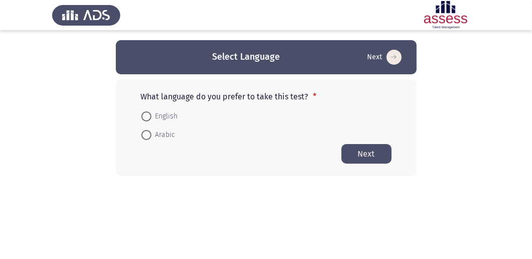
click at [147, 110] on label "English" at bounding box center [159, 116] width 37 height 12
click at [147, 111] on input "English" at bounding box center [146, 116] width 10 height 10
radio input "true"
click at [386, 151] on button "Next" at bounding box center [366, 153] width 50 height 20
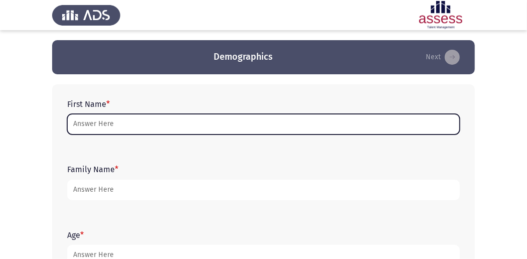
click at [162, 120] on input "First Name *" at bounding box center [263, 124] width 392 height 21
click at [147, 123] on input "First Name *" at bounding box center [263, 124] width 392 height 21
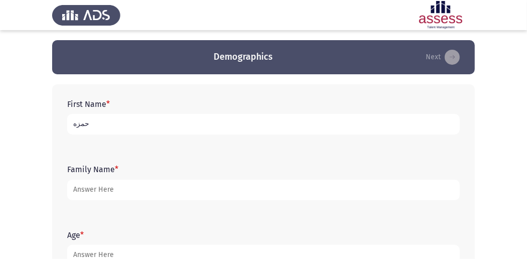
type input "حمزه"
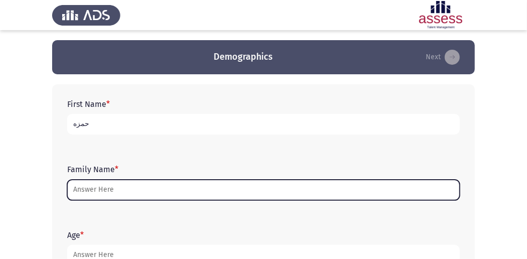
click at [189, 196] on input "Family Name *" at bounding box center [263, 189] width 392 height 21
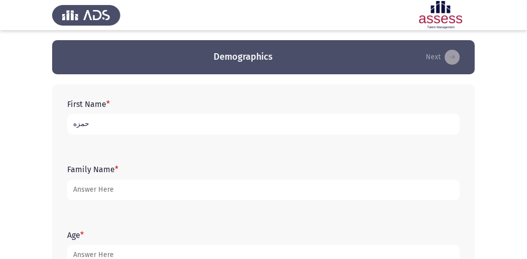
click at [184, 121] on input "حمزه" at bounding box center [263, 124] width 392 height 21
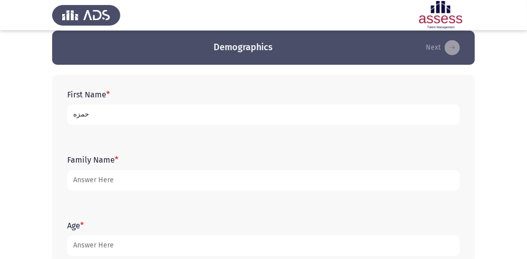
scroll to position [4, 0]
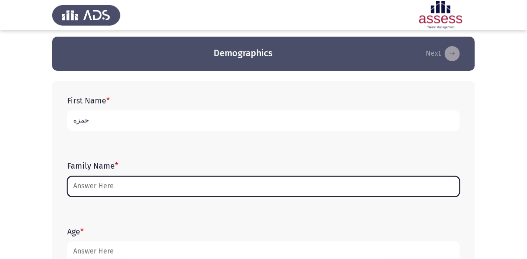
click at [150, 187] on input "Family Name *" at bounding box center [263, 186] width 392 height 21
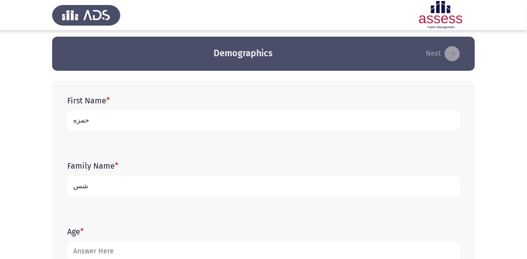
type input "ش"
click at [163, 113] on input "حمزه" at bounding box center [263, 120] width 392 height 21
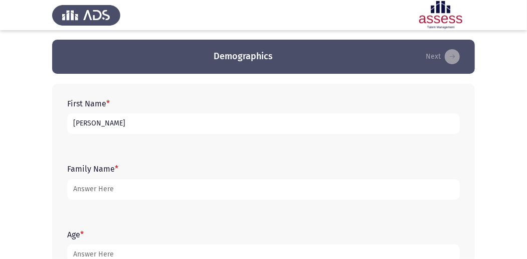
scroll to position [0, 0]
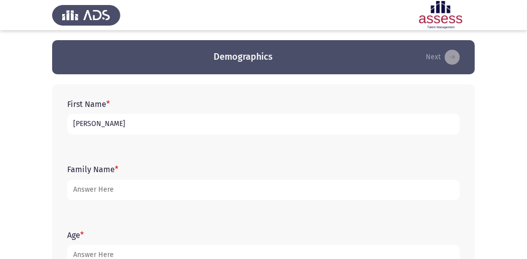
type input "[PERSON_NAME]"
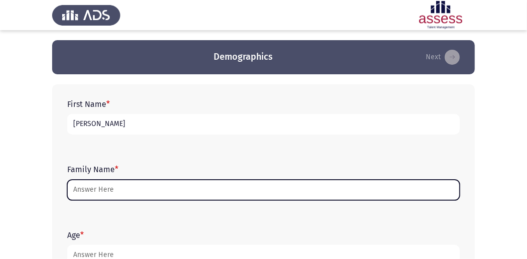
click at [144, 192] on input "Family Name *" at bounding box center [263, 189] width 392 height 21
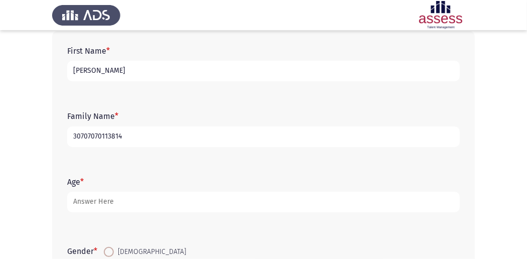
scroll to position [100, 0]
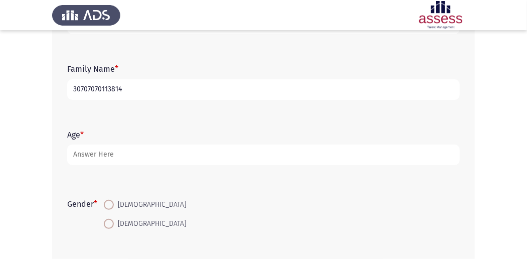
type input "30707070113814"
click at [123, 134] on form "Age *" at bounding box center [263, 147] width 392 height 35
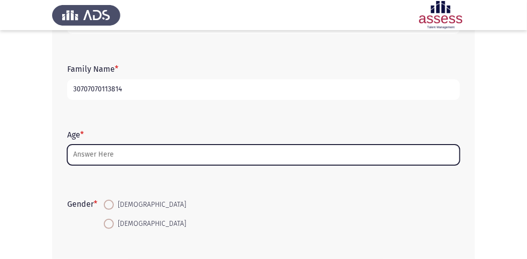
click at [108, 160] on input "Age *" at bounding box center [263, 154] width 392 height 21
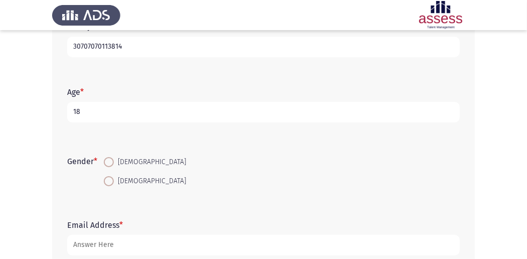
scroll to position [167, 0]
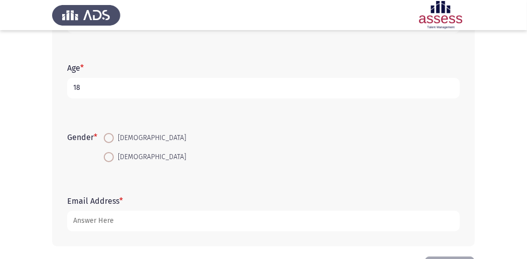
type input "18"
click at [113, 137] on span at bounding box center [109, 138] width 10 height 10
click at [113, 137] on input "[DEMOGRAPHIC_DATA]" at bounding box center [109, 138] width 10 height 10
radio input "true"
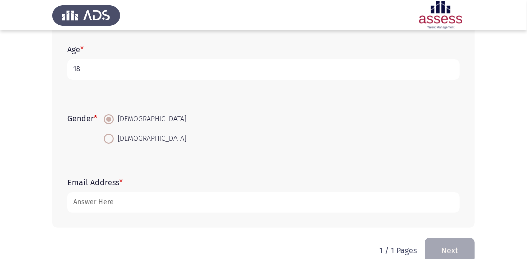
scroll to position [204, 0]
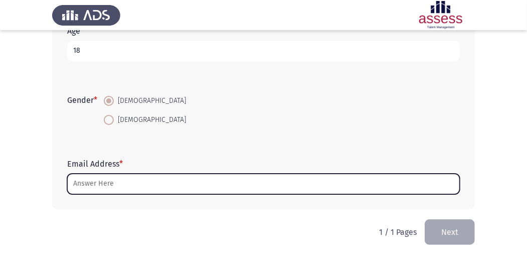
click at [110, 189] on input "Email Address *" at bounding box center [263, 183] width 392 height 21
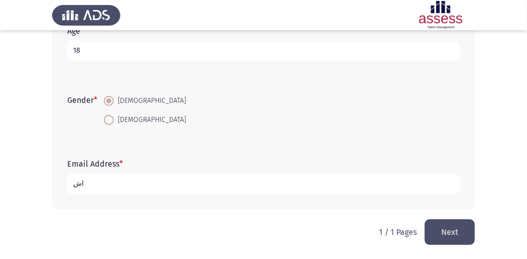
type input "ا"
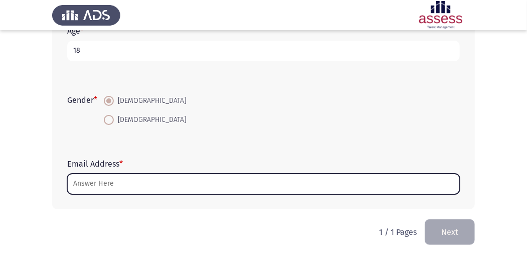
click at [307, 185] on input "Email Address *" at bounding box center [263, 183] width 392 height 21
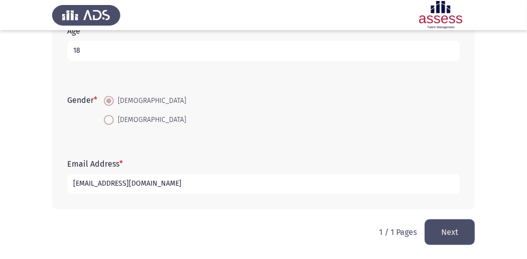
type input "[EMAIL_ADDRESS][DOMAIN_NAME]"
click at [442, 225] on button "Next" at bounding box center [449, 232] width 50 height 26
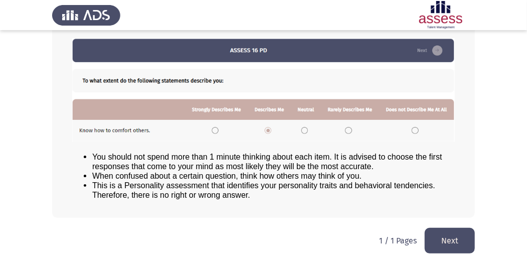
scroll to position [139, 0]
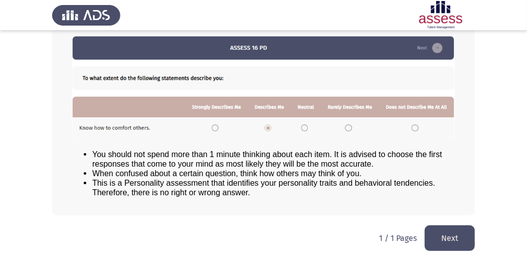
click at [458, 229] on button "Next" at bounding box center [449, 238] width 50 height 26
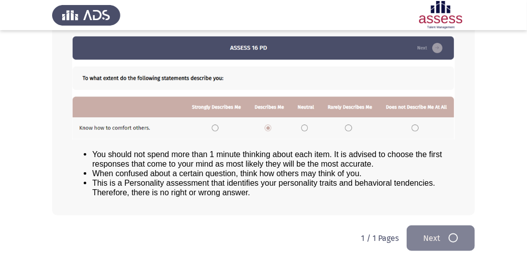
scroll to position [0, 0]
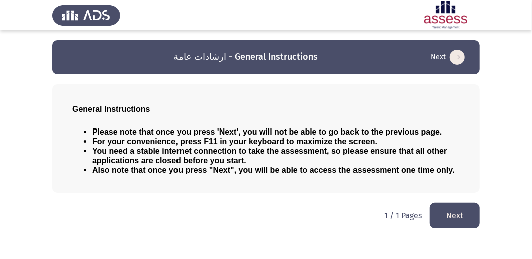
click at [451, 214] on button "Next" at bounding box center [454, 215] width 50 height 26
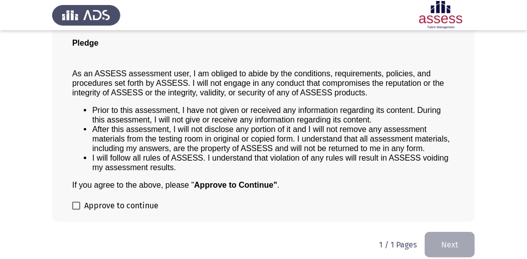
scroll to position [81, 0]
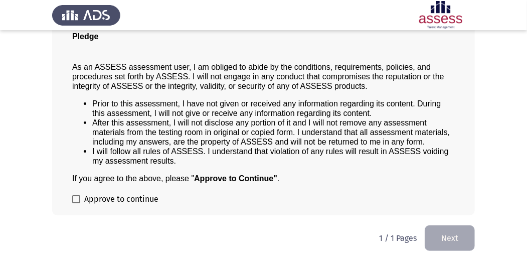
click at [76, 196] on span at bounding box center [76, 199] width 8 height 8
click at [76, 203] on input "Approve to continue" at bounding box center [76, 203] width 1 height 1
checkbox input "true"
click at [441, 225] on button "Next" at bounding box center [449, 238] width 50 height 26
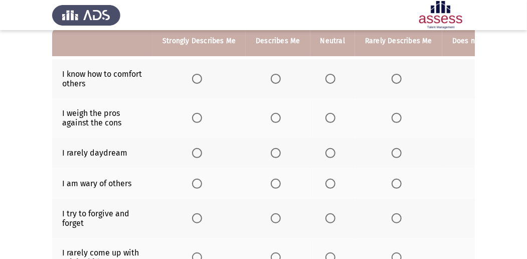
scroll to position [67, 0]
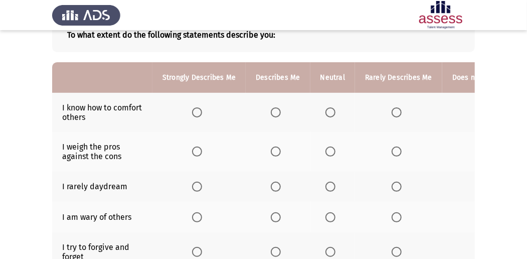
click at [272, 108] on span "Select an option" at bounding box center [276, 112] width 10 height 10
click at [272, 108] on input "Select an option" at bounding box center [276, 112] width 10 height 10
click at [196, 112] on span "Select an option" at bounding box center [197, 112] width 10 height 10
click at [196, 112] on input "Select an option" at bounding box center [197, 112] width 10 height 10
click at [395, 183] on span "Select an option" at bounding box center [396, 186] width 10 height 10
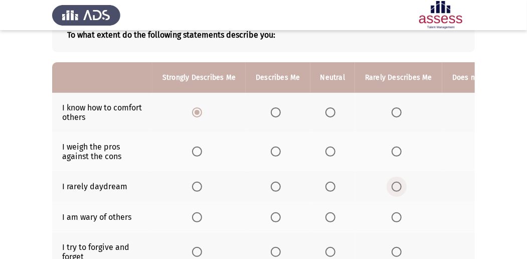
click at [395, 183] on input "Select an option" at bounding box center [396, 186] width 10 height 10
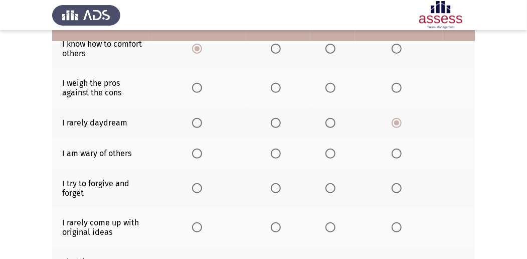
scroll to position [133, 0]
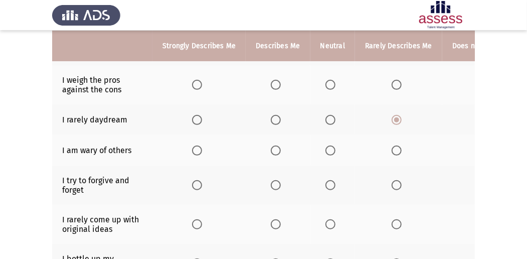
click at [274, 149] on span "Select an option" at bounding box center [276, 150] width 10 height 10
click at [274, 149] on input "Select an option" at bounding box center [276, 150] width 10 height 10
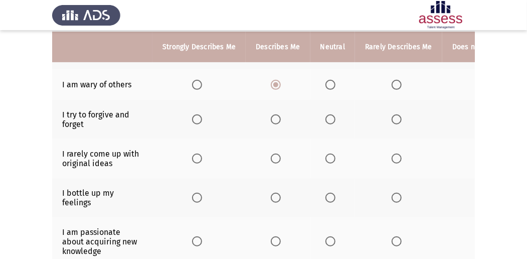
scroll to position [200, 0]
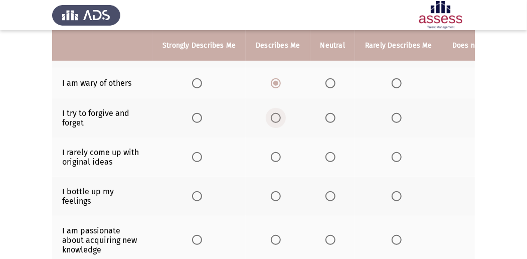
click at [274, 116] on span "Select an option" at bounding box center [276, 118] width 10 height 10
click at [274, 116] on input "Select an option" at bounding box center [276, 118] width 10 height 10
click at [325, 154] on span "Select an option" at bounding box center [330, 157] width 10 height 10
click at [325, 154] on input "Select an option" at bounding box center [330, 157] width 10 height 10
click at [268, 192] on th at bounding box center [277, 195] width 64 height 39
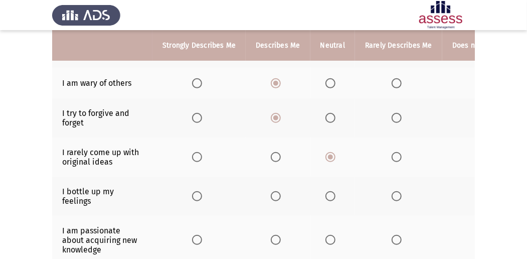
click at [275, 193] on span "Select an option" at bounding box center [276, 196] width 10 height 10
click at [275, 193] on input "Select an option" at bounding box center [276, 196] width 10 height 10
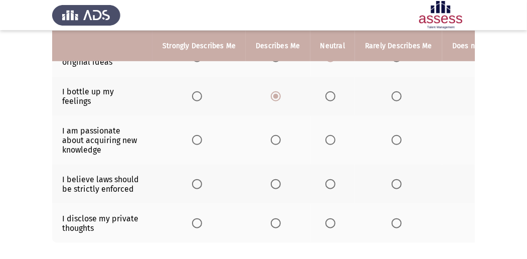
scroll to position [301, 0]
click at [194, 136] on span "Select an option" at bounding box center [197, 139] width 10 height 10
click at [194, 136] on input "Select an option" at bounding box center [197, 139] width 10 height 10
click at [326, 181] on span "Select an option" at bounding box center [330, 183] width 10 height 10
click at [326, 181] on input "Select an option" at bounding box center [330, 183] width 10 height 10
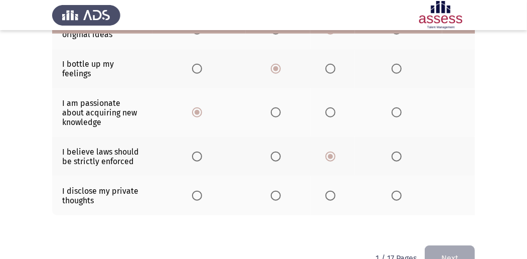
scroll to position [356, 0]
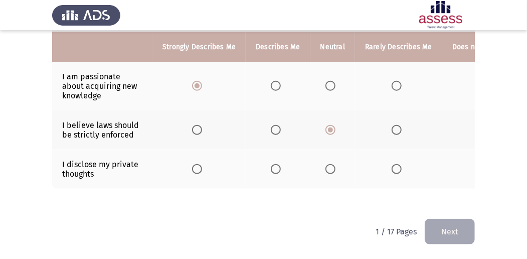
click at [275, 166] on span "Select an option" at bounding box center [276, 169] width 10 height 10
click at [275, 166] on input "Select an option" at bounding box center [276, 169] width 10 height 10
click at [442, 234] on button "Next" at bounding box center [449, 231] width 50 height 26
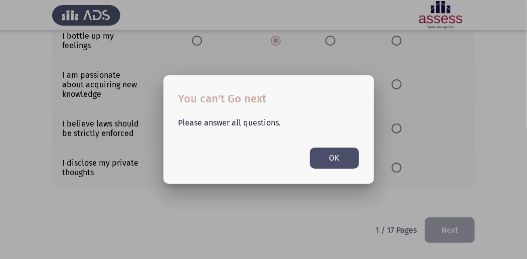
scroll to position [0, 0]
click at [408, 201] on div at bounding box center [263, 129] width 527 height 259
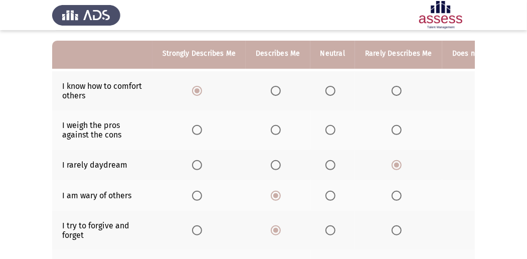
scroll to position [100, 0]
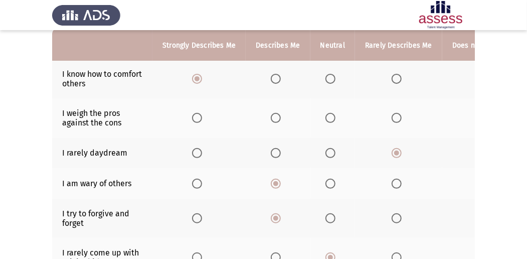
click at [391, 119] on span "Select an option" at bounding box center [396, 118] width 10 height 10
click at [391, 119] on input "Select an option" at bounding box center [396, 118] width 10 height 10
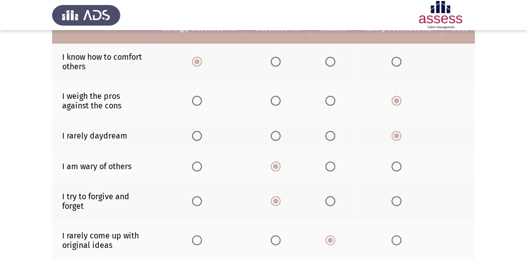
scroll to position [133, 0]
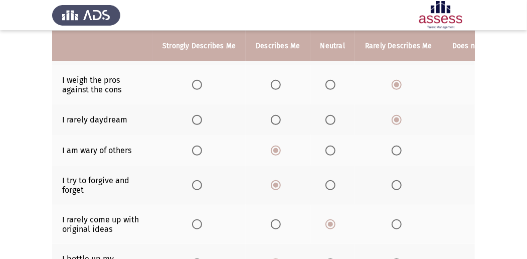
click at [326, 119] on span "Select an option" at bounding box center [330, 120] width 10 height 10
click at [326, 119] on input "Select an option" at bounding box center [330, 120] width 10 height 10
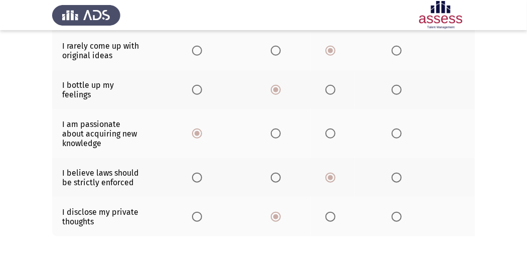
scroll to position [356, 0]
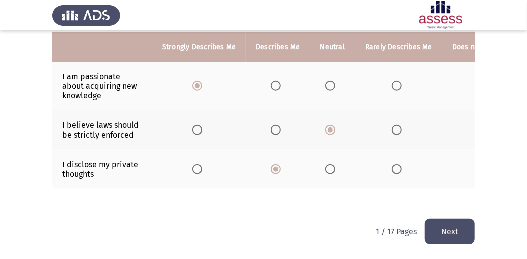
click at [449, 236] on button "Next" at bounding box center [449, 231] width 50 height 26
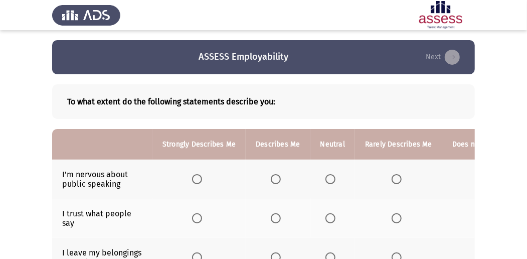
scroll to position [100, 0]
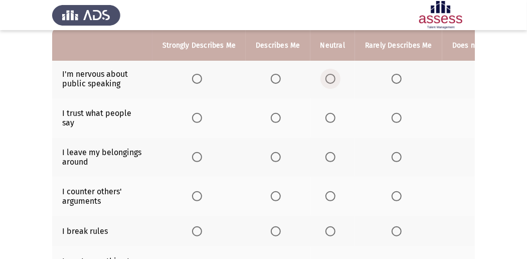
click at [329, 79] on span "Select an option" at bounding box center [330, 79] width 10 height 10
click at [329, 79] on input "Select an option" at bounding box center [330, 79] width 10 height 10
click at [459, 114] on th at bounding box center [497, 117] width 111 height 39
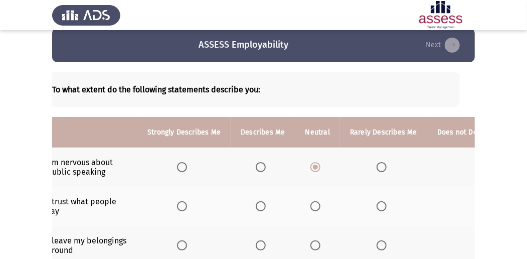
scroll to position [79, 0]
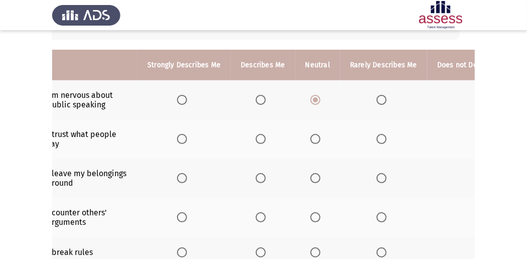
click at [376, 138] on span "Select an option" at bounding box center [381, 139] width 10 height 10
click at [376, 138] on input "Select an option" at bounding box center [381, 139] width 10 height 10
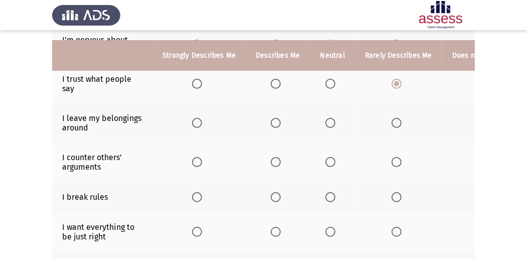
scroll to position [146, 0]
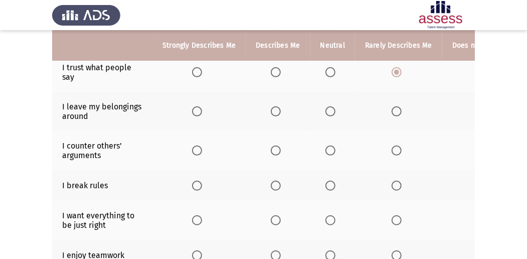
click at [272, 148] on span "Select an option" at bounding box center [276, 150] width 10 height 10
click at [272, 148] on input "Select an option" at bounding box center [276, 150] width 10 height 10
click at [392, 182] on span "Select an option" at bounding box center [396, 185] width 10 height 10
click at [392, 182] on input "Select an option" at bounding box center [396, 185] width 10 height 10
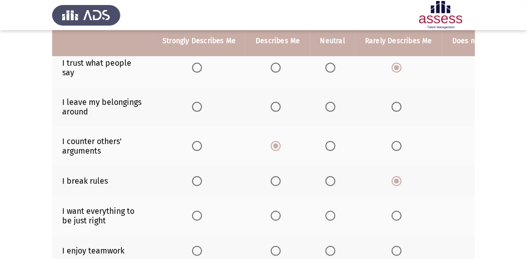
scroll to position [179, 0]
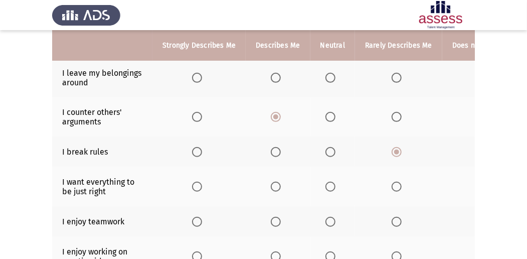
click at [275, 186] on span "Select an option" at bounding box center [276, 186] width 10 height 10
click at [275, 186] on input "Select an option" at bounding box center [276, 186] width 10 height 10
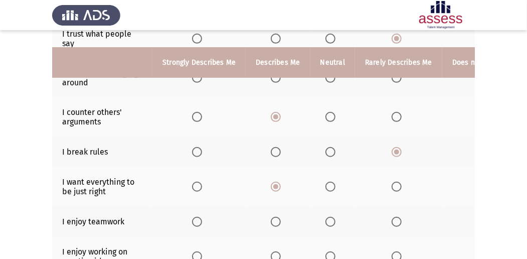
scroll to position [212, 0]
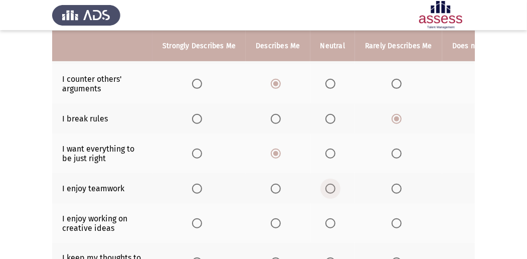
click at [326, 186] on span "Select an option" at bounding box center [330, 188] width 10 height 10
click at [326, 186] on input "Select an option" at bounding box center [330, 188] width 10 height 10
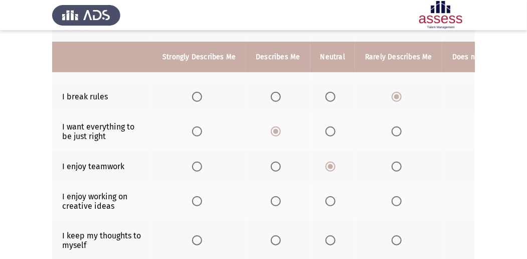
scroll to position [246, 0]
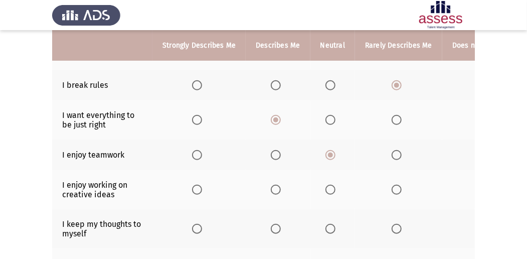
click at [195, 186] on span "Select an option" at bounding box center [197, 189] width 10 height 10
click at [195, 186] on input "Select an option" at bounding box center [197, 189] width 10 height 10
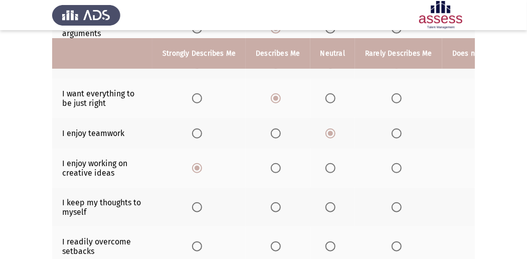
scroll to position [280, 0]
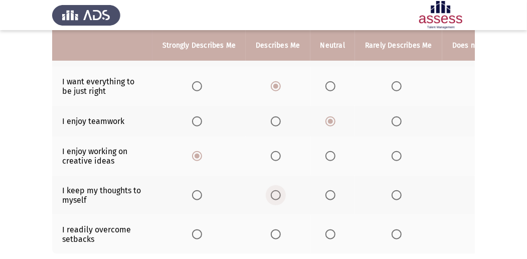
click at [275, 193] on span "Select an option" at bounding box center [276, 195] width 10 height 10
click at [275, 193] on input "Select an option" at bounding box center [276, 195] width 10 height 10
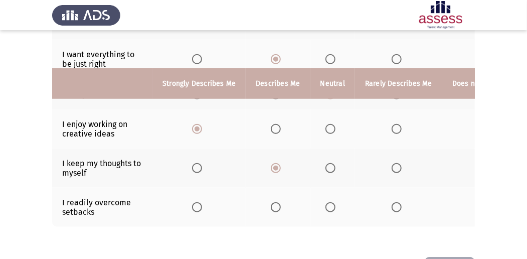
scroll to position [346, 0]
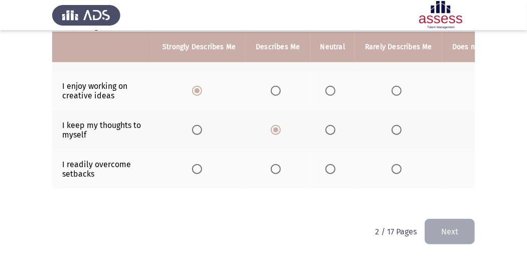
click at [327, 164] on span "Select an option" at bounding box center [330, 169] width 10 height 10
click at [327, 164] on input "Select an option" at bounding box center [330, 169] width 10 height 10
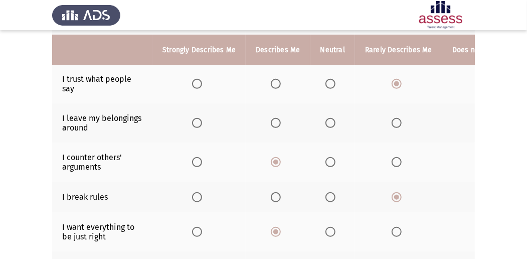
scroll to position [146, 0]
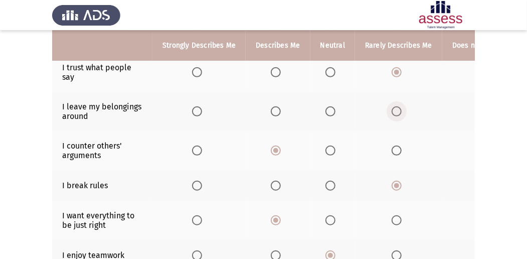
click at [394, 110] on span "Select an option" at bounding box center [396, 111] width 10 height 10
click at [394, 110] on input "Select an option" at bounding box center [396, 111] width 10 height 10
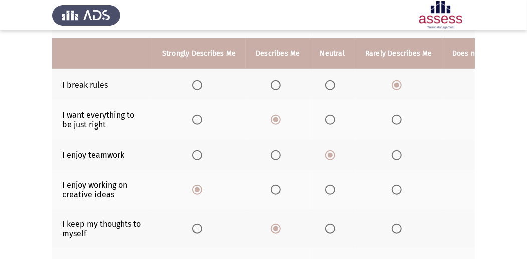
scroll to position [280, 0]
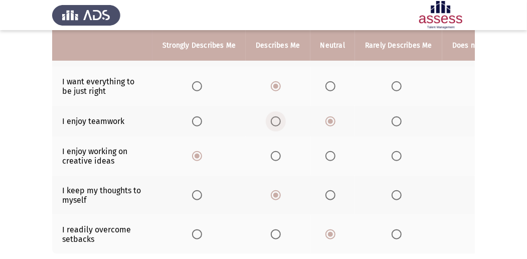
click at [272, 118] on span "Select an option" at bounding box center [276, 121] width 10 height 10
click at [272, 118] on input "Select an option" at bounding box center [276, 121] width 10 height 10
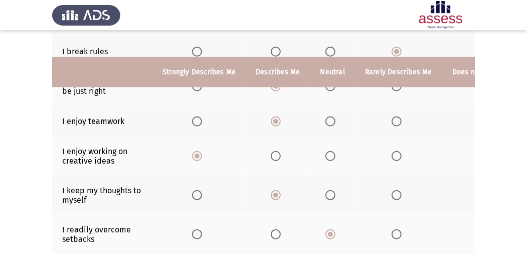
scroll to position [346, 0]
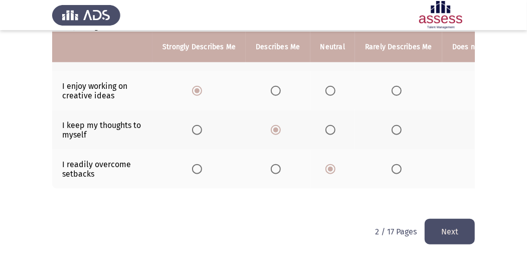
click at [438, 225] on button "Next" at bounding box center [449, 231] width 50 height 26
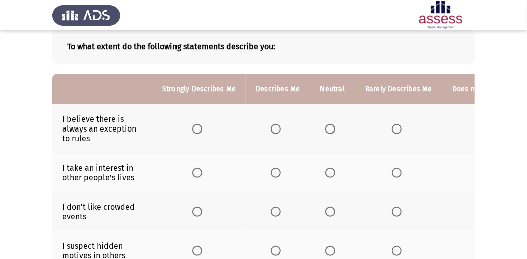
scroll to position [67, 0]
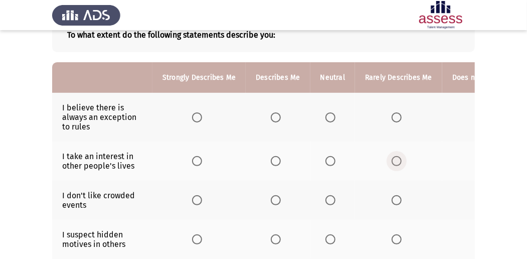
click at [391, 157] on span "Select an option" at bounding box center [396, 161] width 10 height 10
click at [391, 157] on input "Select an option" at bounding box center [396, 161] width 10 height 10
click at [328, 114] on span "Select an option" at bounding box center [330, 117] width 10 height 10
click at [328, 114] on input "Select an option" at bounding box center [330, 117] width 10 height 10
click at [393, 114] on span "Select an option" at bounding box center [396, 117] width 10 height 10
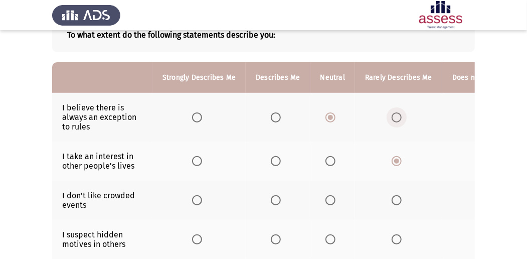
click at [393, 114] on input "Select an option" at bounding box center [396, 117] width 10 height 10
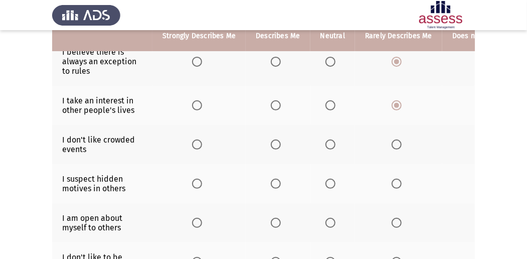
scroll to position [133, 0]
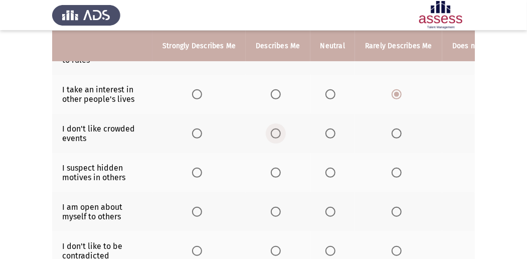
click at [275, 131] on span "Select an option" at bounding box center [276, 133] width 10 height 10
click at [275, 131] on input "Select an option" at bounding box center [276, 133] width 10 height 10
click at [277, 171] on span "Select an option" at bounding box center [276, 172] width 10 height 10
click at [277, 171] on input "Select an option" at bounding box center [276, 172] width 10 height 10
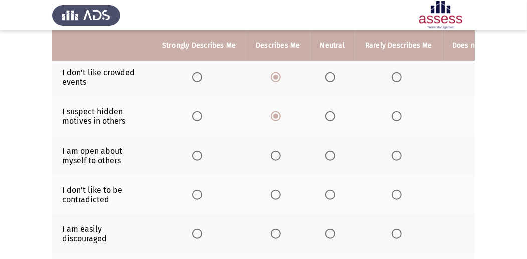
scroll to position [200, 0]
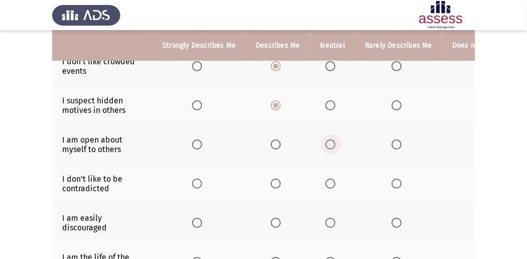
click at [326, 141] on span "Select an option" at bounding box center [330, 144] width 10 height 10
click at [326, 141] on input "Select an option" at bounding box center [330, 144] width 10 height 10
click at [393, 139] on span "Select an option" at bounding box center [396, 144] width 10 height 10
click at [393, 139] on input "Select an option" at bounding box center [396, 144] width 10 height 10
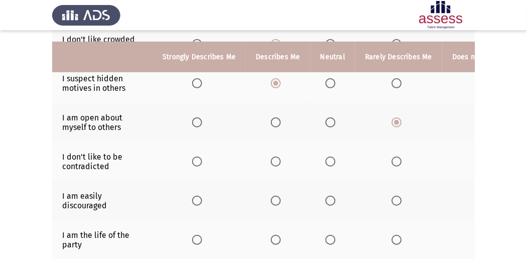
scroll to position [233, 0]
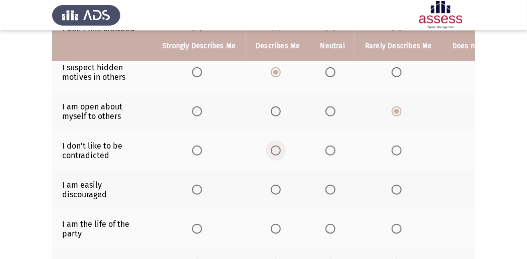
click at [274, 147] on span "Select an option" at bounding box center [276, 150] width 10 height 10
click at [274, 147] on input "Select an option" at bounding box center [276, 150] width 10 height 10
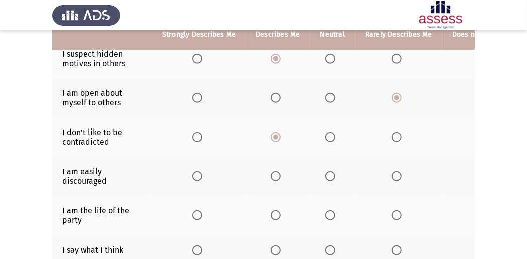
scroll to position [267, 0]
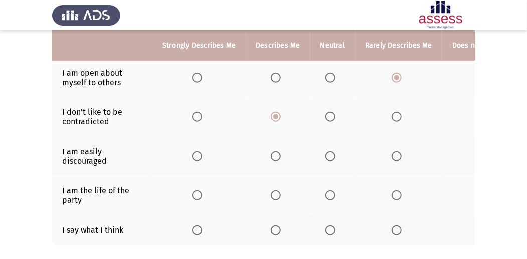
click at [391, 151] on span "Select an option" at bounding box center [396, 156] width 10 height 10
click at [391, 151] on input "Select an option" at bounding box center [396, 156] width 10 height 10
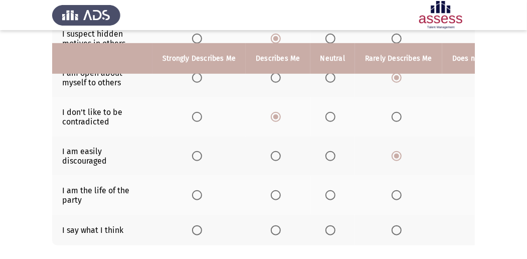
scroll to position [301, 0]
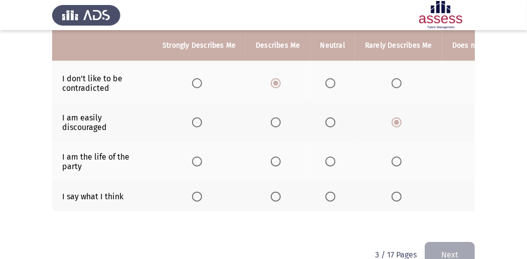
click at [399, 194] on label "Select an option" at bounding box center [398, 196] width 14 height 10
click at [399, 194] on input "Select an option" at bounding box center [396, 196] width 10 height 10
click at [273, 157] on span "Select an option" at bounding box center [276, 161] width 10 height 10
click at [273, 157] on input "Select an option" at bounding box center [276, 161] width 10 height 10
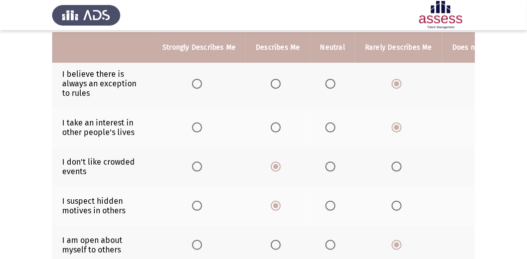
scroll to position [133, 0]
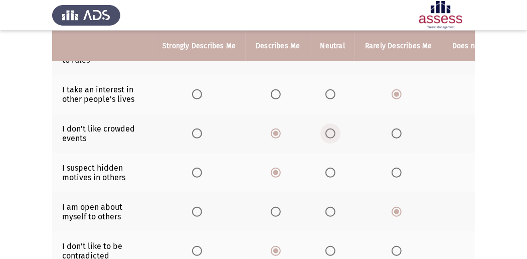
click at [326, 131] on span "Select an option" at bounding box center [330, 133] width 10 height 10
click at [326, 131] on input "Select an option" at bounding box center [330, 133] width 10 height 10
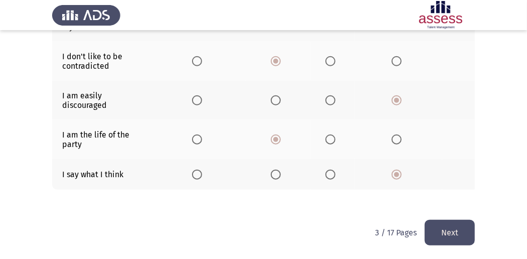
scroll to position [325, 0]
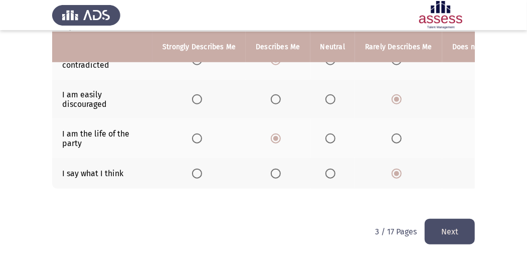
click at [461, 232] on button "Next" at bounding box center [449, 231] width 50 height 26
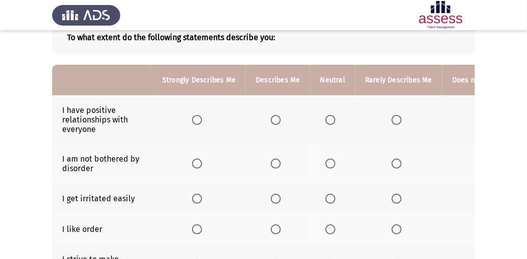
scroll to position [67, 0]
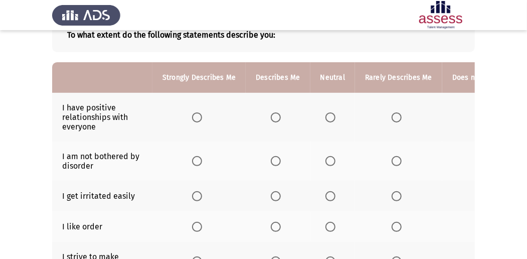
click at [278, 118] on span "Select an option" at bounding box center [276, 117] width 10 height 10
click at [278, 118] on input "Select an option" at bounding box center [276, 117] width 10 height 10
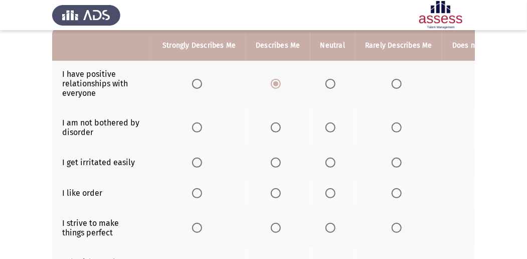
click at [275, 129] on span "Select an option" at bounding box center [276, 127] width 10 height 10
click at [275, 129] on input "Select an option" at bounding box center [276, 127] width 10 height 10
click at [327, 159] on span "Select an option" at bounding box center [330, 162] width 10 height 10
click at [327, 159] on input "Select an option" at bounding box center [330, 162] width 10 height 10
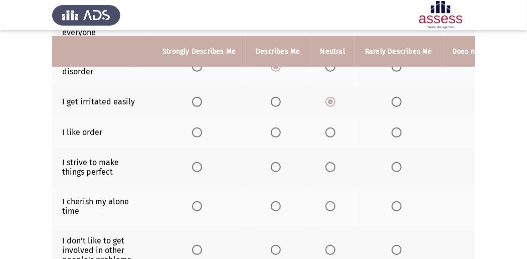
scroll to position [167, 0]
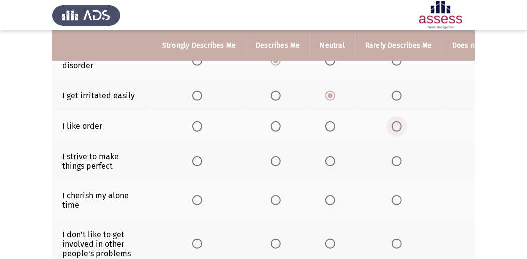
click at [396, 124] on span "Select an option" at bounding box center [396, 126] width 10 height 10
click at [396, 124] on input "Select an option" at bounding box center [396, 126] width 10 height 10
click at [199, 157] on span "Select an option" at bounding box center [197, 161] width 10 height 10
click at [199, 157] on input "Select an option" at bounding box center [197, 161] width 10 height 10
click at [331, 127] on span "Select an option" at bounding box center [330, 126] width 10 height 10
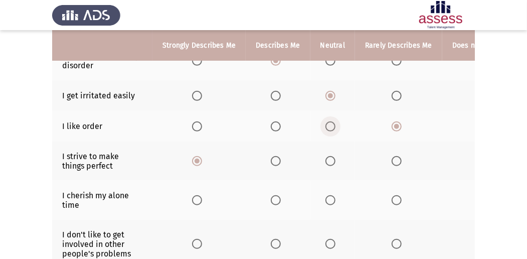
click at [331, 127] on input "Select an option" at bounding box center [330, 126] width 10 height 10
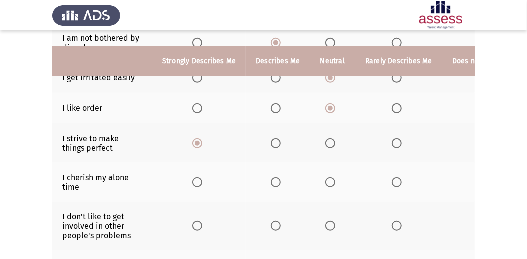
scroll to position [200, 0]
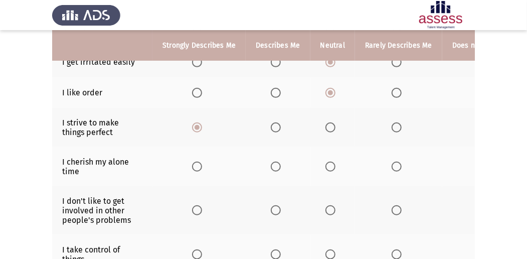
click at [278, 162] on span "Select an option" at bounding box center [276, 166] width 10 height 10
click at [278, 162] on input "Select an option" at bounding box center [276, 166] width 10 height 10
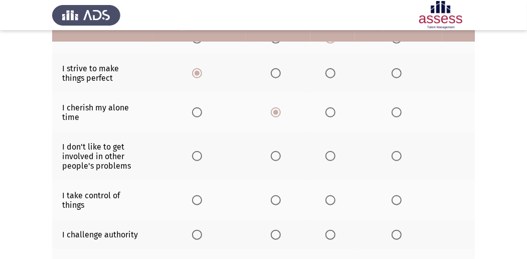
scroll to position [267, 0]
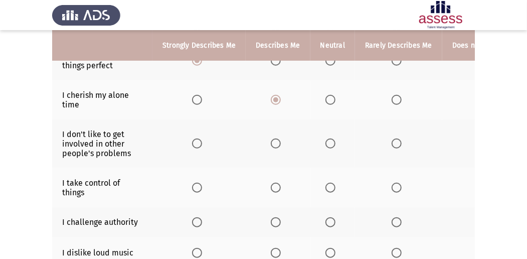
click at [194, 139] on span "Select an option" at bounding box center [197, 143] width 10 height 10
click at [194, 139] on input "Select an option" at bounding box center [197, 143] width 10 height 10
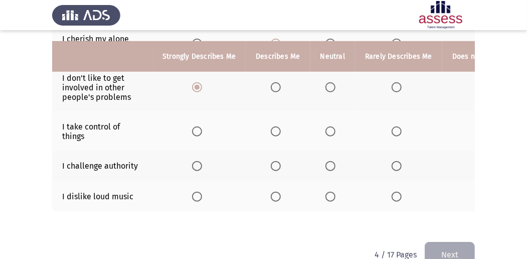
scroll to position [334, 0]
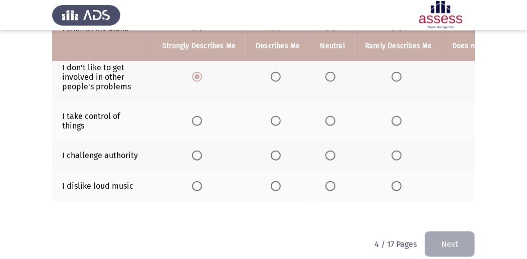
click at [395, 150] on span "Select an option" at bounding box center [396, 155] width 10 height 10
click at [395, 150] on input "Select an option" at bounding box center [396, 155] width 10 height 10
click at [329, 118] on span "Select an option" at bounding box center [330, 121] width 10 height 10
click at [329, 118] on input "Select an option" at bounding box center [330, 121] width 10 height 10
click at [329, 183] on span "Select an option" at bounding box center [330, 186] width 10 height 10
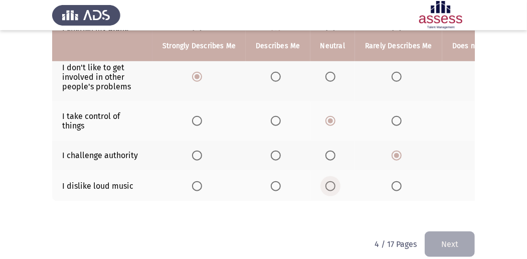
click at [329, 183] on input "Select an option" at bounding box center [330, 186] width 10 height 10
click at [436, 239] on button "Next" at bounding box center [449, 244] width 50 height 26
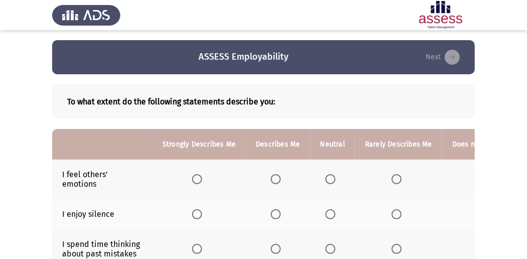
scroll to position [33, 0]
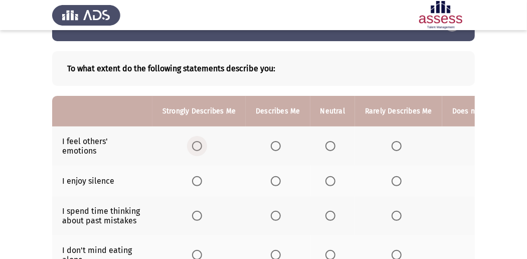
click at [196, 148] on span "Select an option" at bounding box center [197, 146] width 10 height 10
click at [196, 148] on input "Select an option" at bounding box center [197, 146] width 10 height 10
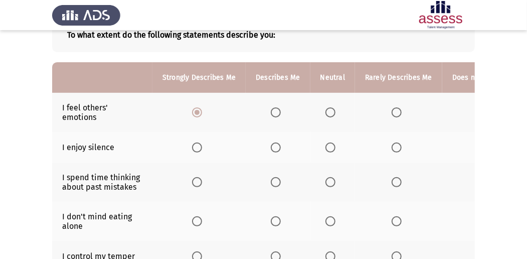
click at [332, 145] on span "Select an option" at bounding box center [330, 147] width 10 height 10
click at [332, 145] on input "Select an option" at bounding box center [330, 147] width 10 height 10
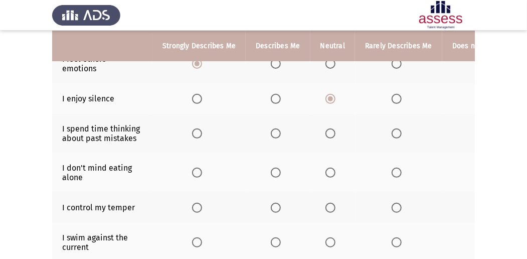
scroll to position [100, 0]
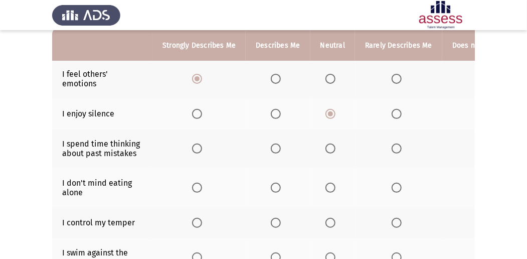
click at [326, 146] on span "Select an option" at bounding box center [330, 148] width 10 height 10
click at [326, 146] on input "Select an option" at bounding box center [330, 148] width 10 height 10
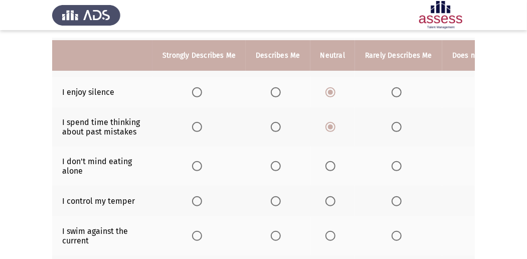
scroll to position [133, 0]
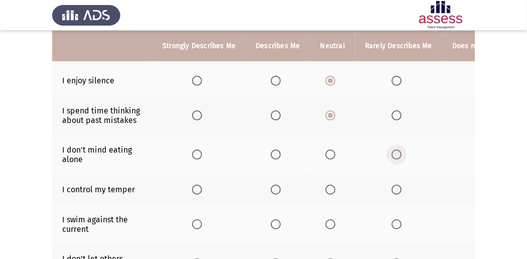
click at [392, 157] on span "Select an option" at bounding box center [396, 154] width 10 height 10
click at [392, 157] on input "Select an option" at bounding box center [396, 154] width 10 height 10
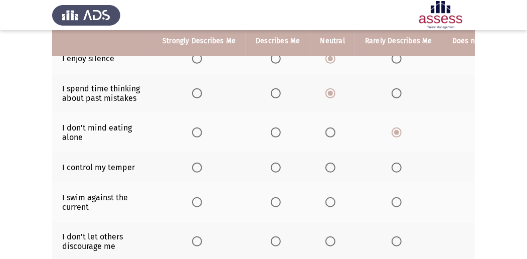
scroll to position [167, 0]
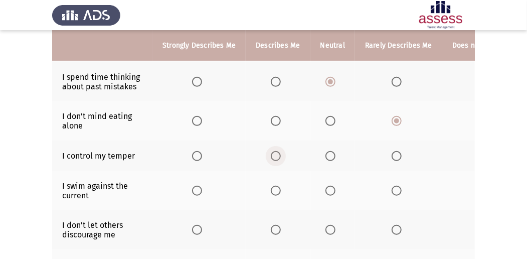
click at [276, 156] on span "Select an option" at bounding box center [276, 156] width 10 height 10
click at [276, 156] on input "Select an option" at bounding box center [276, 156] width 10 height 10
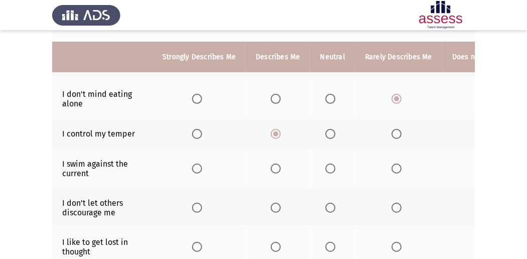
scroll to position [200, 0]
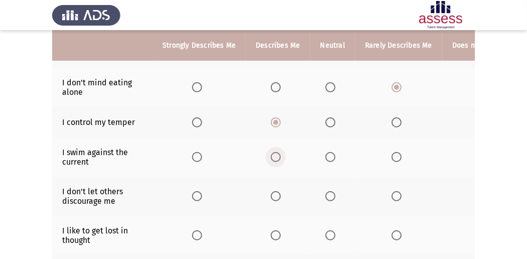
click at [273, 158] on span "Select an option" at bounding box center [276, 157] width 10 height 10
click at [273, 158] on input "Select an option" at bounding box center [276, 157] width 10 height 10
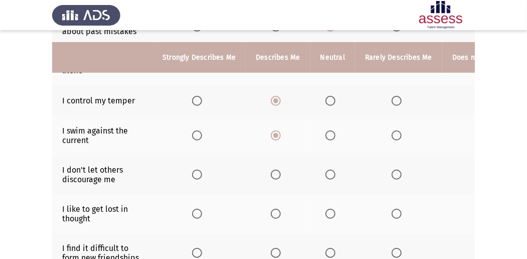
scroll to position [233, 0]
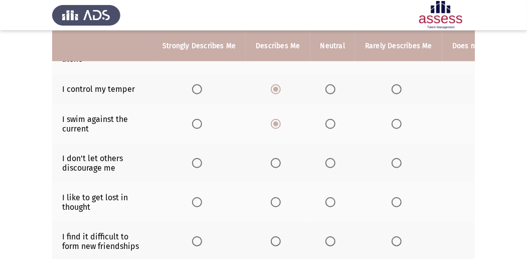
click at [276, 161] on span "Select an option" at bounding box center [276, 163] width 10 height 10
click at [276, 161] on input "Select an option" at bounding box center [276, 163] width 10 height 10
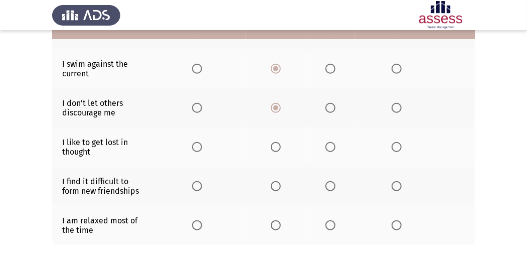
scroll to position [301, 0]
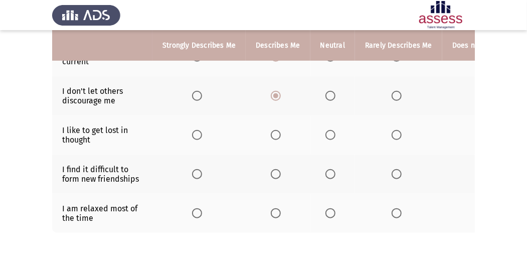
click at [397, 132] on span "Select an option" at bounding box center [396, 135] width 10 height 10
click at [397, 132] on input "Select an option" at bounding box center [396, 135] width 10 height 10
click at [391, 171] on span "Select an option" at bounding box center [396, 174] width 10 height 10
click at [391, 171] on input "Select an option" at bounding box center [396, 174] width 10 height 10
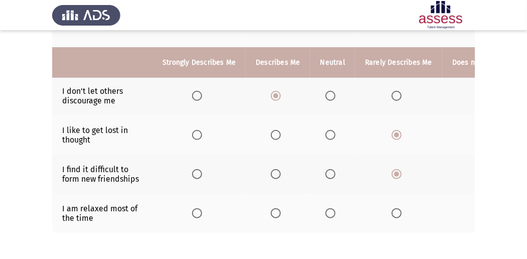
scroll to position [334, 0]
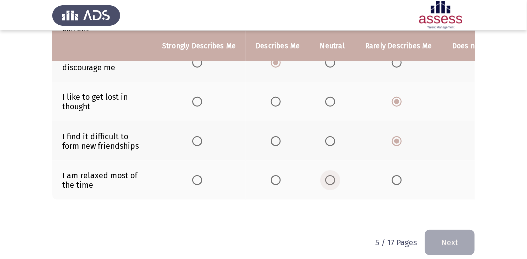
click at [326, 176] on span "Select an option" at bounding box center [330, 180] width 10 height 10
click at [326, 176] on input "Select an option" at bounding box center [330, 180] width 10 height 10
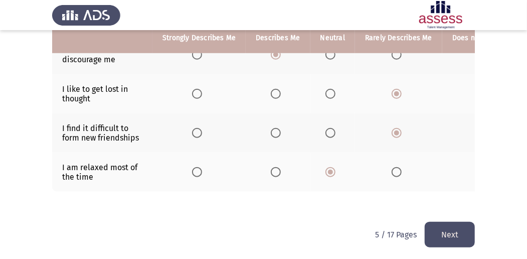
scroll to position [346, 0]
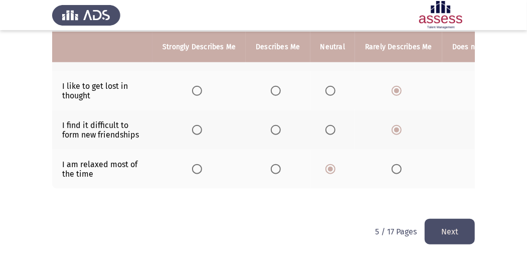
click at [438, 230] on button "Next" at bounding box center [449, 231] width 50 height 26
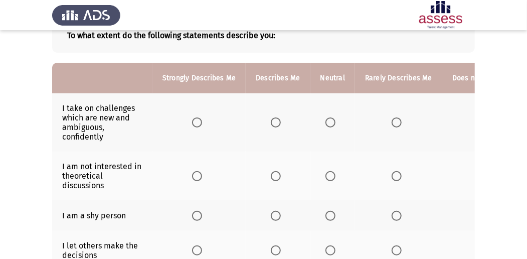
scroll to position [67, 0]
click at [273, 120] on span "Select an option" at bounding box center [276, 122] width 10 height 10
click at [273, 120] on input "Select an option" at bounding box center [276, 122] width 10 height 10
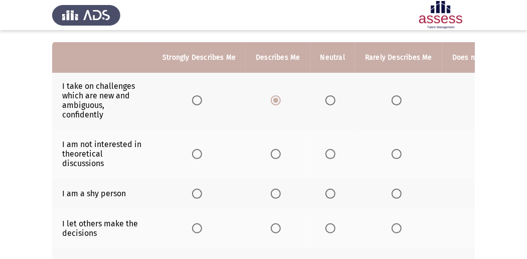
scroll to position [100, 0]
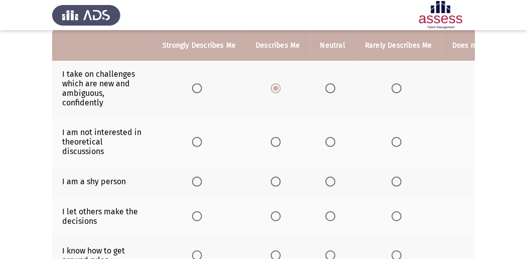
click at [397, 142] on span "Select an option" at bounding box center [396, 142] width 10 height 10
click at [397, 142] on input "Select an option" at bounding box center [396, 142] width 10 height 10
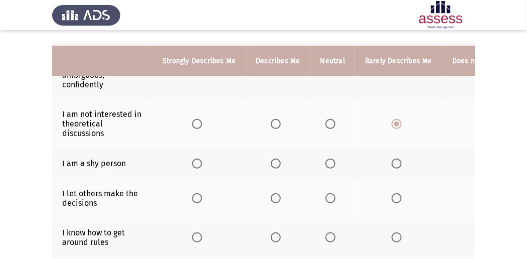
scroll to position [133, 0]
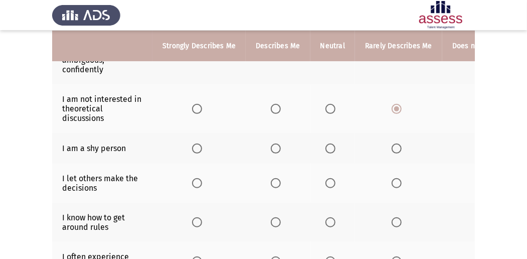
click at [328, 146] on span "Select an option" at bounding box center [330, 148] width 10 height 10
click at [328, 146] on input "Select an option" at bounding box center [330, 148] width 10 height 10
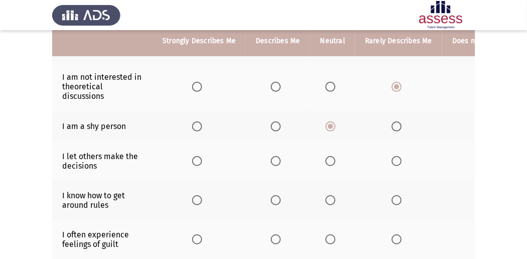
scroll to position [167, 0]
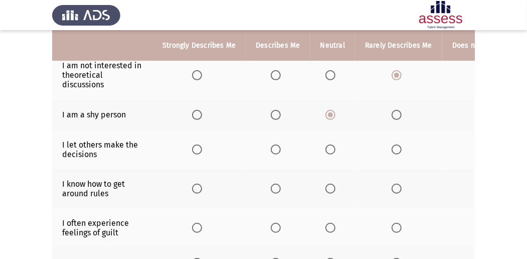
click at [393, 145] on span "Select an option" at bounding box center [396, 149] width 10 height 10
click at [393, 145] on input "Select an option" at bounding box center [396, 149] width 10 height 10
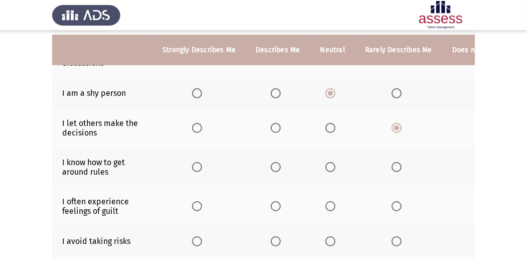
scroll to position [200, 0]
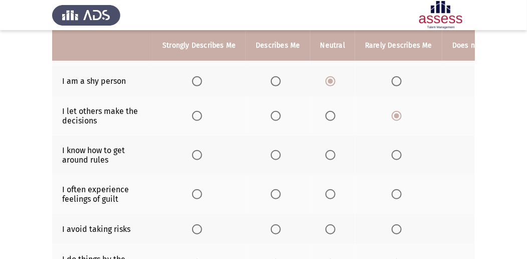
click at [278, 153] on span "Select an option" at bounding box center [276, 155] width 10 height 10
click at [278, 153] on input "Select an option" at bounding box center [276, 155] width 10 height 10
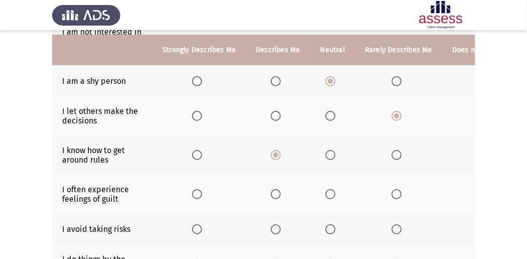
scroll to position [233, 0]
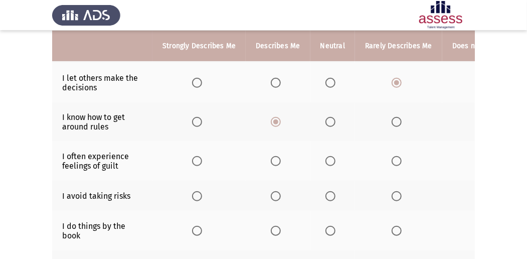
click at [276, 157] on span "Select an option" at bounding box center [276, 161] width 10 height 10
click at [276, 157] on input "Select an option" at bounding box center [276, 161] width 10 height 10
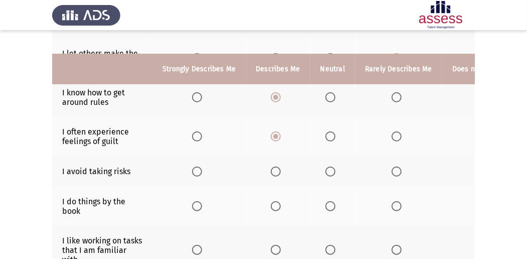
scroll to position [301, 0]
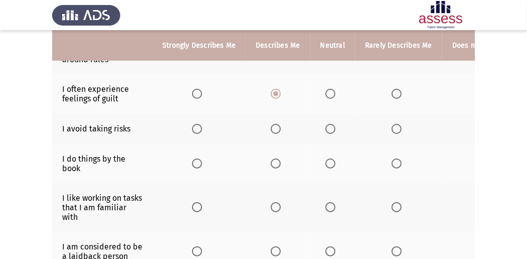
click at [328, 124] on span "Select an option" at bounding box center [330, 129] width 10 height 10
click at [328, 124] on input "Select an option" at bounding box center [330, 129] width 10 height 10
click at [276, 159] on span "Select an option" at bounding box center [276, 163] width 10 height 10
click at [276, 159] on input "Select an option" at bounding box center [276, 163] width 10 height 10
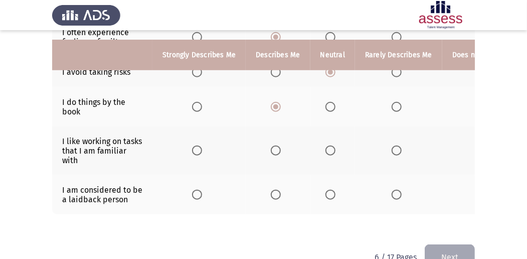
scroll to position [367, 0]
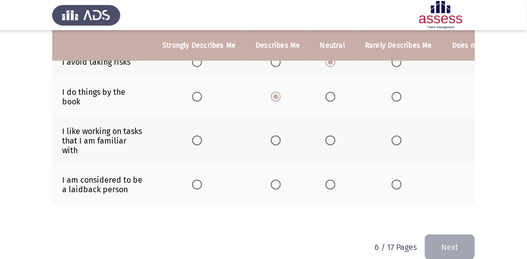
click at [275, 138] on span "Select an option" at bounding box center [276, 140] width 10 height 10
click at [275, 138] on input "Select an option" at bounding box center [276, 140] width 10 height 10
click at [326, 179] on span "Select an option" at bounding box center [330, 184] width 10 height 10
click at [326, 179] on input "Select an option" at bounding box center [330, 184] width 10 height 10
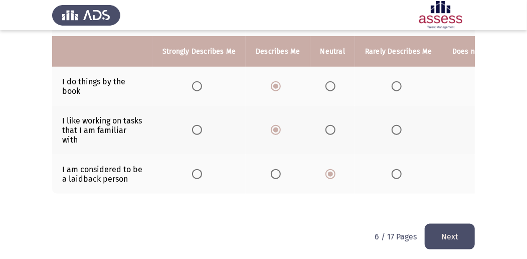
scroll to position [384, 0]
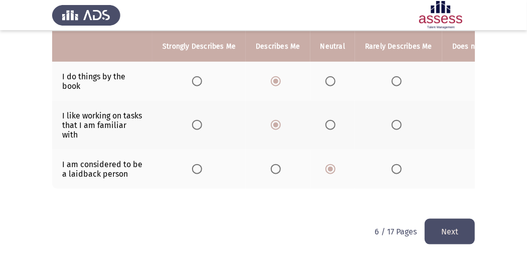
click at [457, 224] on button "Next" at bounding box center [449, 231] width 50 height 26
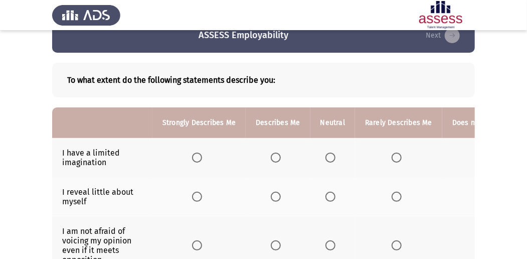
scroll to position [33, 0]
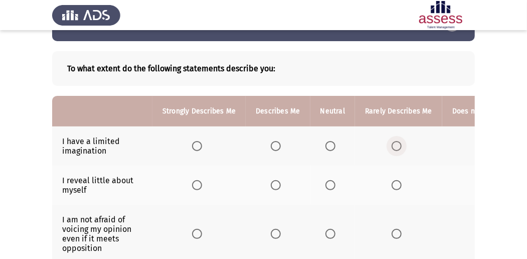
click at [394, 145] on span "Select an option" at bounding box center [396, 146] width 10 height 10
click at [394, 145] on input "Select an option" at bounding box center [396, 146] width 10 height 10
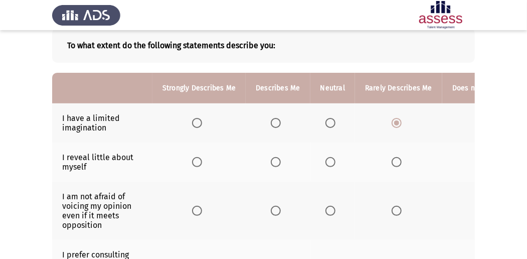
scroll to position [67, 0]
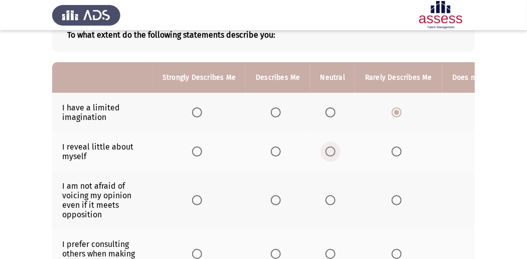
click at [328, 149] on span "Select an option" at bounding box center [330, 151] width 10 height 10
click at [328, 149] on input "Select an option" at bounding box center [330, 151] width 10 height 10
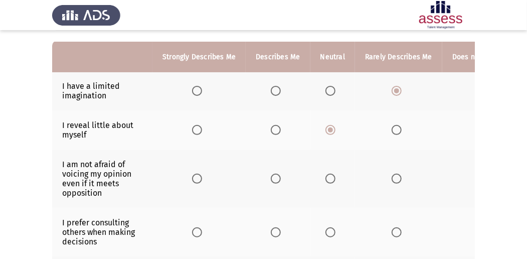
scroll to position [100, 0]
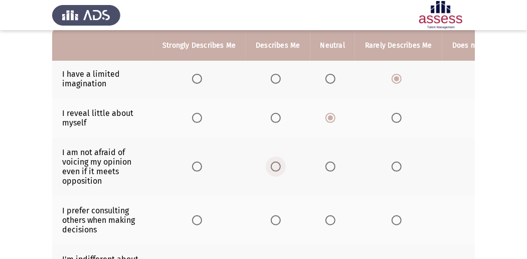
click at [280, 164] on label "Select an option" at bounding box center [278, 166] width 14 height 10
click at [280, 164] on input "Select an option" at bounding box center [276, 166] width 10 height 10
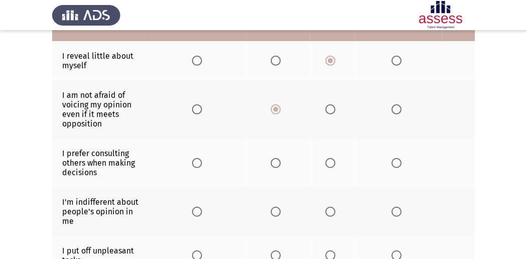
scroll to position [167, 0]
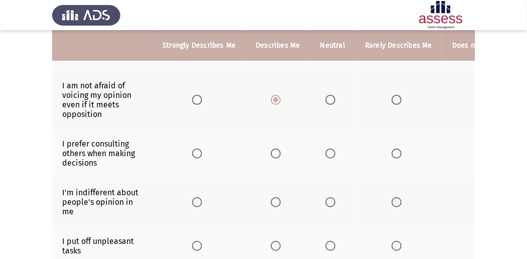
click at [391, 152] on span "Select an option" at bounding box center [396, 153] width 10 height 10
click at [391, 152] on input "Select an option" at bounding box center [396, 153] width 10 height 10
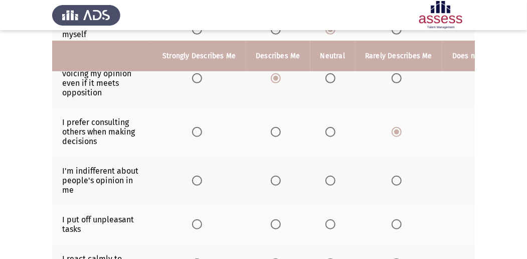
scroll to position [200, 0]
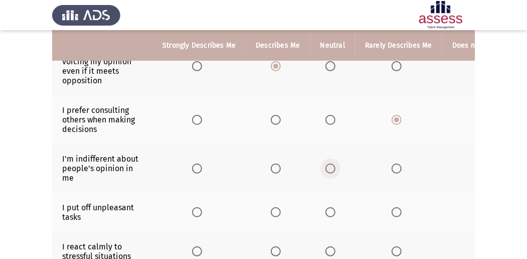
click at [329, 163] on span "Select an option" at bounding box center [330, 168] width 10 height 10
click at [329, 163] on input "Select an option" at bounding box center [330, 168] width 10 height 10
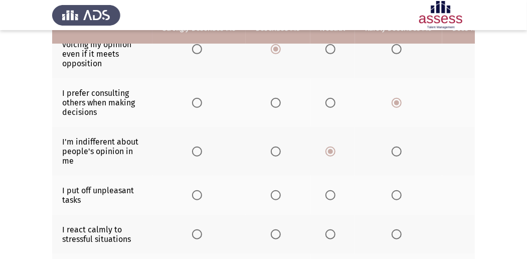
scroll to position [233, 0]
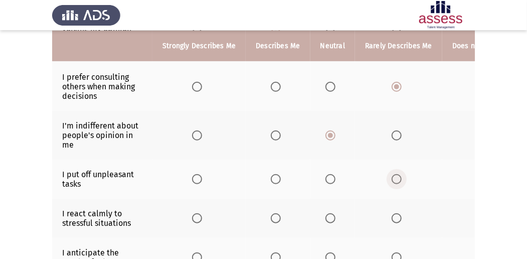
click at [392, 176] on span "Select an option" at bounding box center [396, 179] width 10 height 10
click at [392, 176] on input "Select an option" at bounding box center [396, 179] width 10 height 10
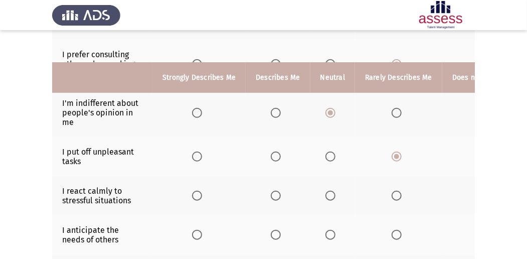
scroll to position [301, 0]
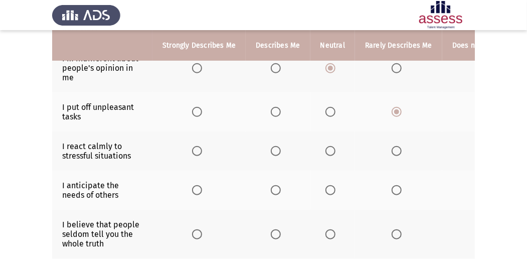
click at [274, 148] on span "Select an option" at bounding box center [276, 151] width 10 height 10
click at [274, 148] on input "Select an option" at bounding box center [276, 151] width 10 height 10
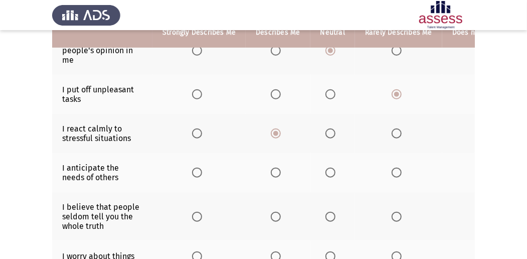
scroll to position [334, 0]
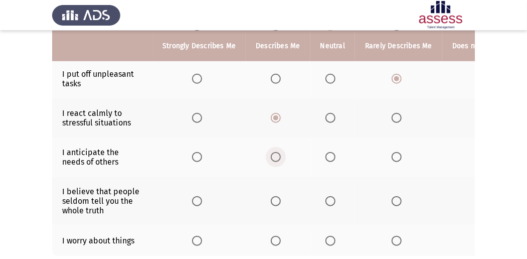
click at [271, 153] on span "Select an option" at bounding box center [276, 157] width 10 height 10
click at [271, 153] on input "Select an option" at bounding box center [276, 157] width 10 height 10
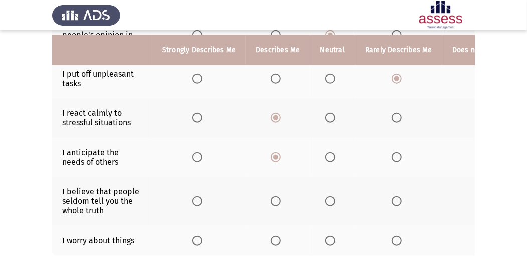
scroll to position [367, 0]
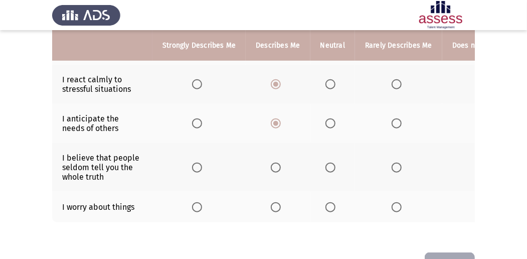
click at [392, 162] on span "Select an option" at bounding box center [396, 167] width 10 height 10
click at [392, 162] on input "Select an option" at bounding box center [396, 167] width 10 height 10
click at [274, 203] on span "Select an option" at bounding box center [276, 207] width 10 height 10
click at [274, 203] on input "Select an option" at bounding box center [276, 207] width 10 height 10
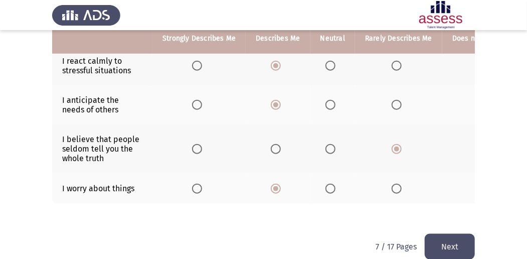
scroll to position [401, 0]
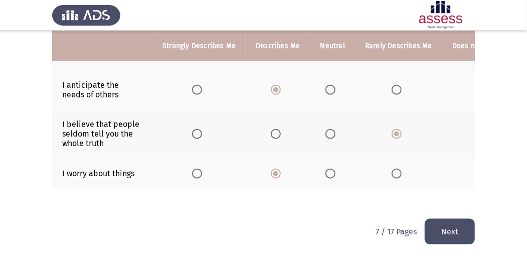
click at [444, 232] on button "Next" at bounding box center [449, 231] width 50 height 26
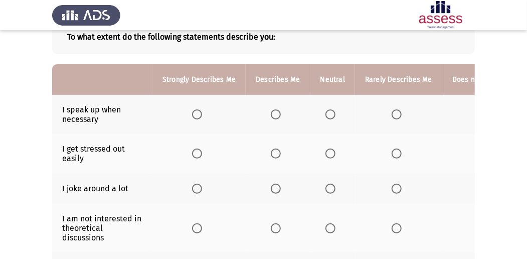
scroll to position [67, 0]
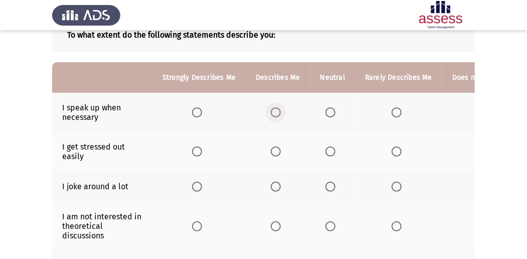
click at [273, 113] on span "Select an option" at bounding box center [276, 112] width 10 height 10
click at [273, 113] on input "Select an option" at bounding box center [276, 112] width 10 height 10
click at [394, 151] on span "Select an option" at bounding box center [396, 151] width 10 height 10
click at [394, 151] on input "Select an option" at bounding box center [396, 151] width 10 height 10
click at [332, 182] on span "Select an option" at bounding box center [330, 186] width 10 height 10
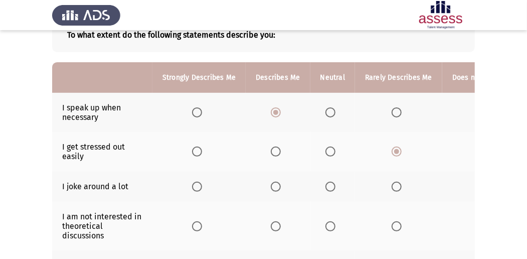
click at [332, 182] on input "Select an option" at bounding box center [330, 186] width 10 height 10
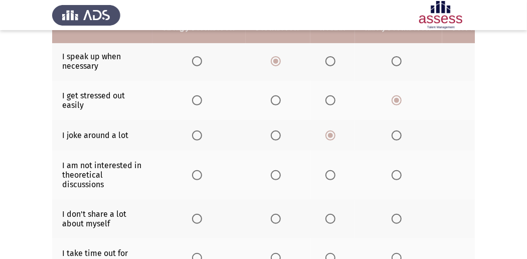
scroll to position [133, 0]
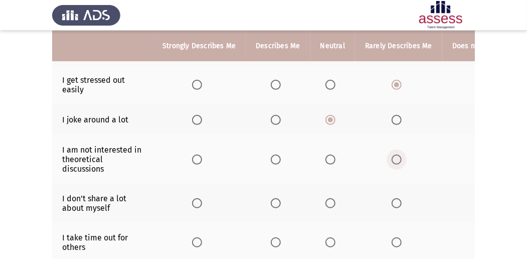
click at [391, 155] on span "Select an option" at bounding box center [396, 159] width 10 height 10
click at [391, 155] on input "Select an option" at bounding box center [396, 159] width 10 height 10
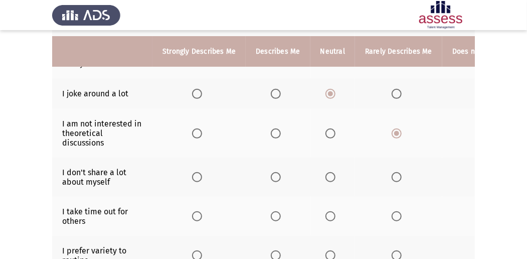
scroll to position [167, 0]
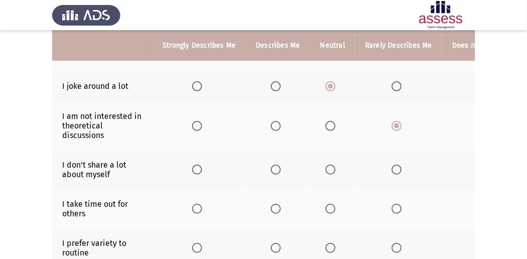
click at [193, 168] on span "Select an option" at bounding box center [197, 169] width 10 height 10
click at [193, 168] on input "Select an option" at bounding box center [197, 169] width 10 height 10
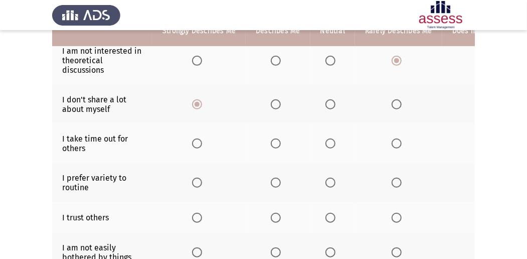
scroll to position [233, 0]
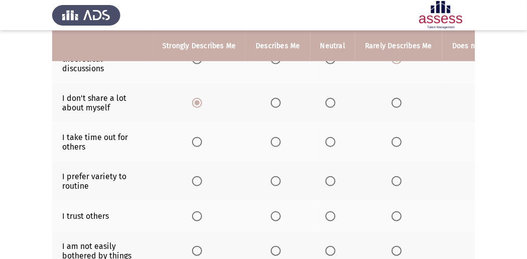
click at [273, 138] on span "Select an option" at bounding box center [276, 142] width 10 height 10
click at [273, 138] on input "Select an option" at bounding box center [276, 142] width 10 height 10
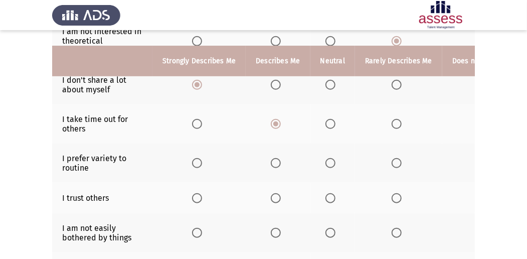
scroll to position [267, 0]
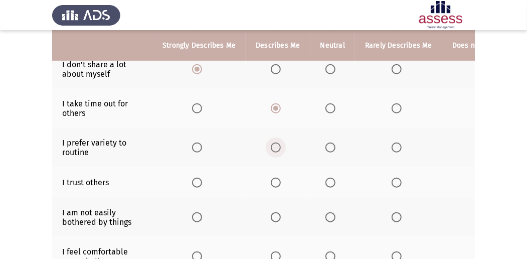
click at [272, 143] on span "Select an option" at bounding box center [276, 147] width 10 height 10
click at [272, 143] on input "Select an option" at bounding box center [276, 147] width 10 height 10
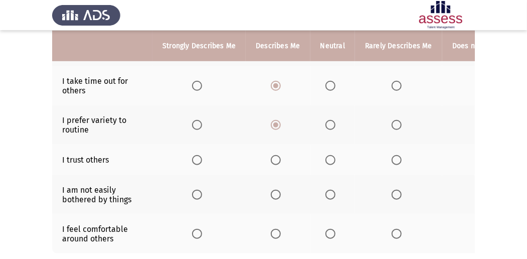
scroll to position [301, 0]
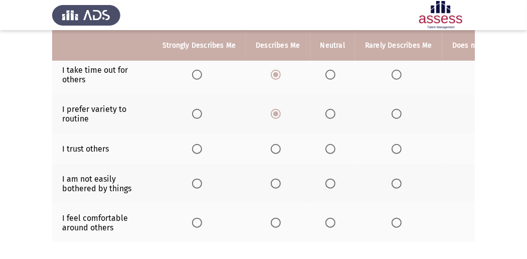
click at [326, 144] on span "Select an option" at bounding box center [330, 149] width 10 height 10
click at [326, 144] on input "Select an option" at bounding box center [330, 149] width 10 height 10
click at [274, 178] on span "Select an option" at bounding box center [276, 183] width 10 height 10
click at [274, 178] on input "Select an option" at bounding box center [276, 183] width 10 height 10
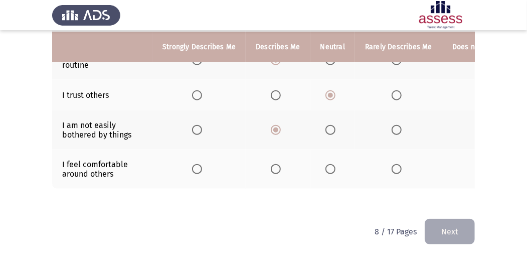
scroll to position [356, 0]
click at [276, 166] on span "Select an option" at bounding box center [276, 169] width 10 height 10
click at [276, 166] on input "Select an option" at bounding box center [276, 169] width 10 height 10
click at [460, 233] on button "Next" at bounding box center [449, 231] width 50 height 26
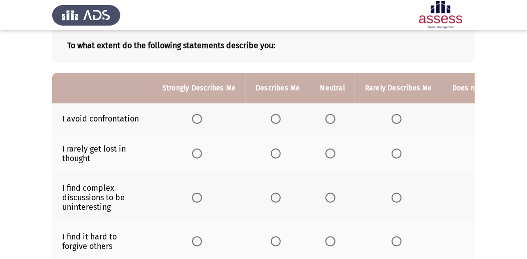
scroll to position [67, 0]
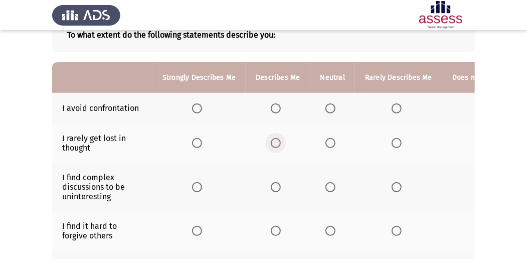
click at [275, 142] on span "Select an option" at bounding box center [276, 143] width 10 height 10
click at [275, 142] on input "Select an option" at bounding box center [276, 143] width 10 height 10
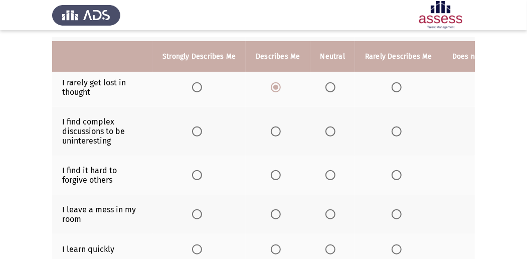
scroll to position [133, 0]
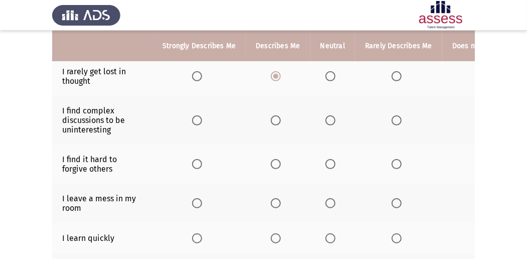
click at [326, 119] on span "Select an option" at bounding box center [330, 120] width 10 height 10
click at [326, 119] on input "Select an option" at bounding box center [330, 120] width 10 height 10
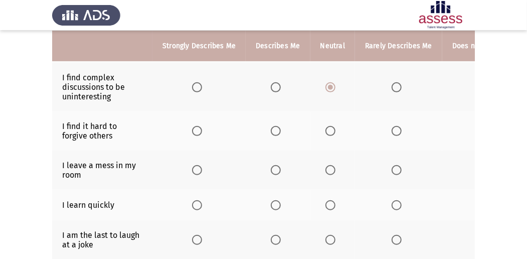
scroll to position [167, 0]
click at [327, 129] on span "Select an option" at bounding box center [330, 130] width 10 height 10
click at [327, 129] on input "Select an option" at bounding box center [330, 130] width 10 height 10
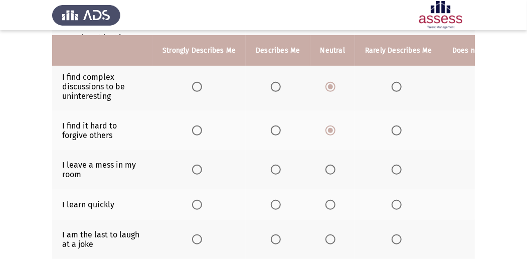
scroll to position [200, 0]
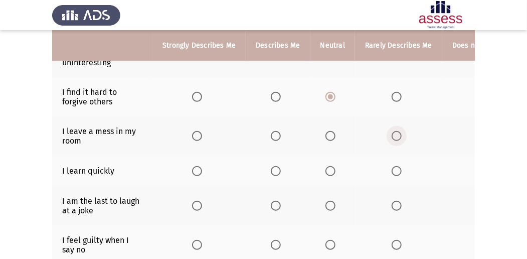
click at [391, 136] on span "Select an option" at bounding box center [396, 136] width 10 height 10
click at [391, 136] on input "Select an option" at bounding box center [396, 136] width 10 height 10
click at [276, 166] on span "Select an option" at bounding box center [276, 171] width 10 height 10
click at [276, 166] on input "Select an option" at bounding box center [276, 171] width 10 height 10
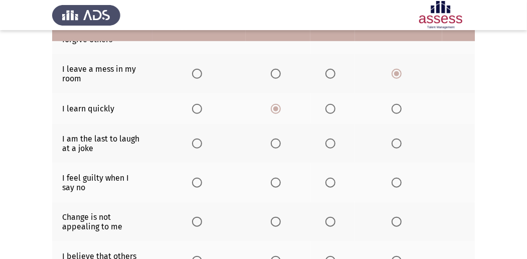
scroll to position [267, 0]
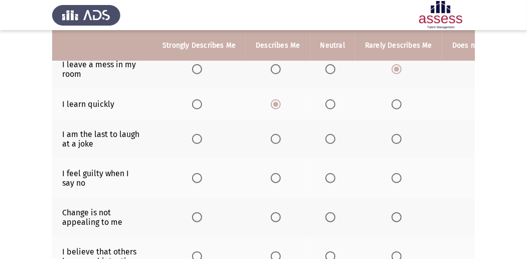
click at [325, 136] on span "Select an option" at bounding box center [330, 139] width 10 height 10
click at [325, 136] on input "Select an option" at bounding box center [330, 139] width 10 height 10
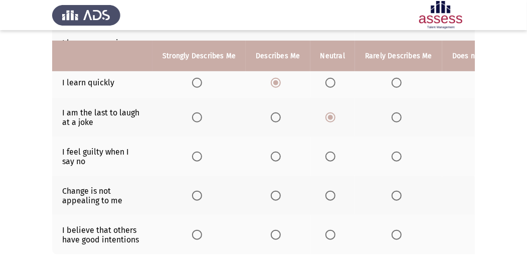
scroll to position [301, 0]
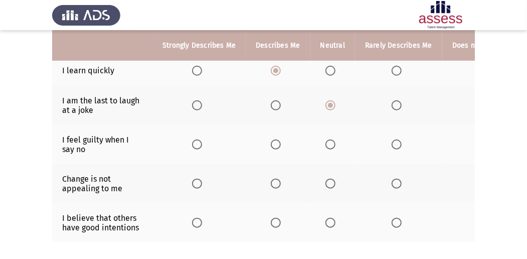
click at [271, 141] on span "Select an option" at bounding box center [276, 144] width 10 height 10
click at [271, 141] on input "Select an option" at bounding box center [276, 144] width 10 height 10
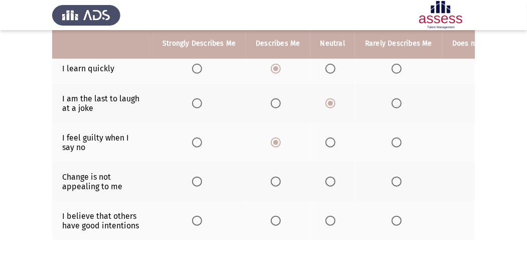
scroll to position [334, 0]
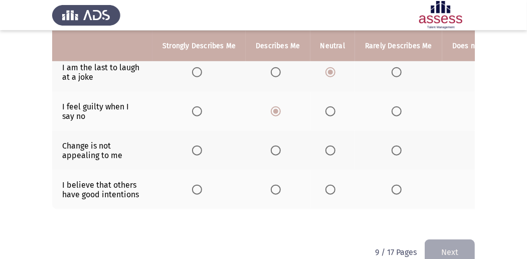
click at [395, 145] on span "Select an option" at bounding box center [396, 150] width 10 height 10
click at [395, 145] on input "Select an option" at bounding box center [396, 150] width 10 height 10
click at [327, 184] on span "Select an option" at bounding box center [330, 189] width 10 height 10
click at [327, 184] on input "Select an option" at bounding box center [330, 189] width 10 height 10
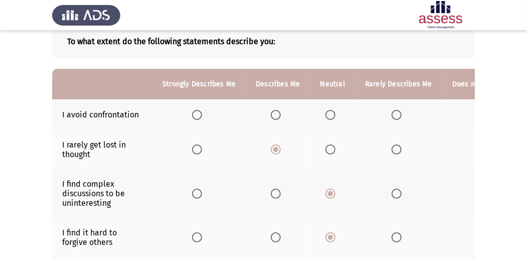
scroll to position [100, 0]
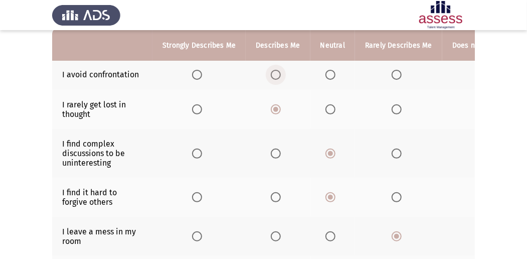
click at [276, 71] on span "Select an option" at bounding box center [276, 75] width 10 height 10
click at [276, 71] on input "Select an option" at bounding box center [276, 75] width 10 height 10
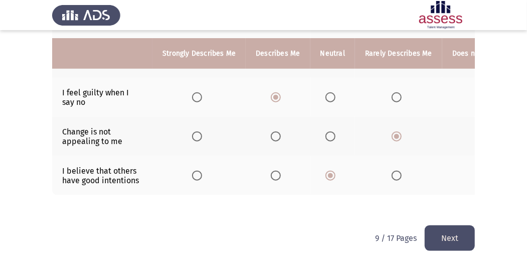
scroll to position [356, 0]
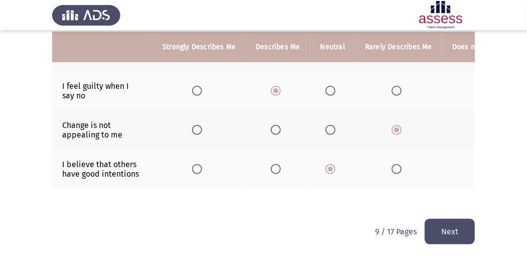
click at [437, 227] on button "Next" at bounding box center [449, 231] width 50 height 26
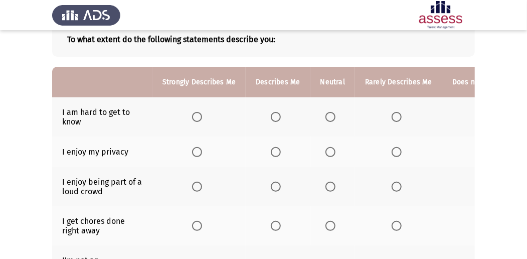
scroll to position [67, 0]
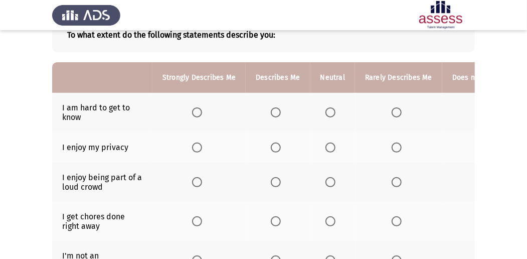
click at [329, 111] on span "Select an option" at bounding box center [330, 112] width 10 height 10
click at [329, 111] on input "Select an option" at bounding box center [330, 112] width 10 height 10
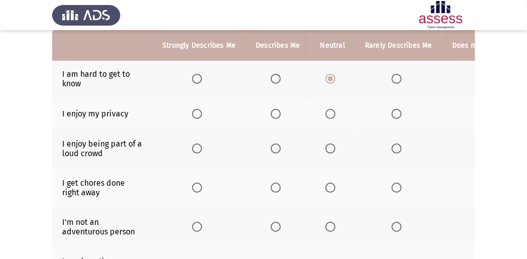
click at [199, 113] on span "Select an option" at bounding box center [197, 114] width 10 height 10
click at [199, 113] on input "Select an option" at bounding box center [197, 114] width 10 height 10
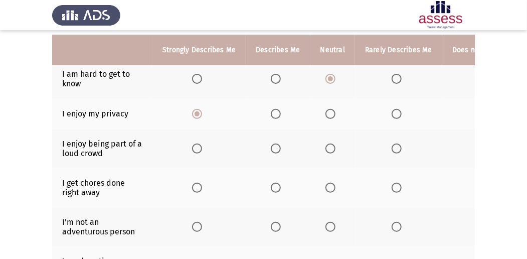
scroll to position [133, 0]
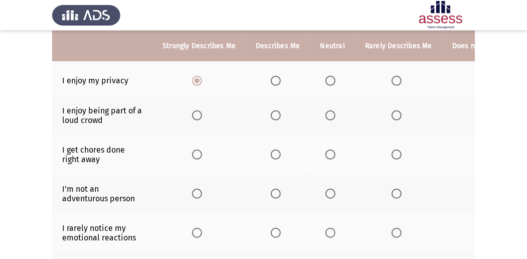
click at [273, 115] on span "Select an option" at bounding box center [276, 115] width 10 height 10
click at [273, 115] on input "Select an option" at bounding box center [276, 115] width 10 height 10
click at [325, 116] on span "Select an option" at bounding box center [330, 115] width 10 height 10
click at [325, 116] on input "Select an option" at bounding box center [330, 115] width 10 height 10
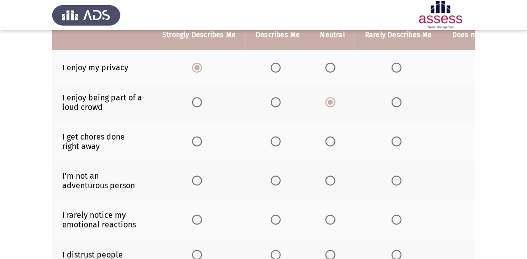
scroll to position [167, 0]
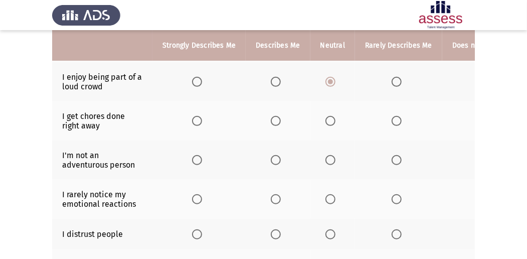
click at [391, 159] on span "Select an option" at bounding box center [396, 160] width 10 height 10
click at [391, 159] on input "Select an option" at bounding box center [396, 160] width 10 height 10
click at [276, 119] on span "Select an option" at bounding box center [276, 121] width 10 height 10
click at [276, 119] on input "Select an option" at bounding box center [276, 121] width 10 height 10
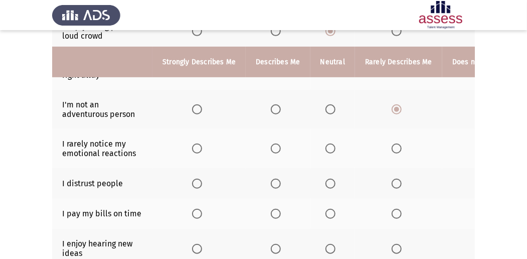
scroll to position [233, 0]
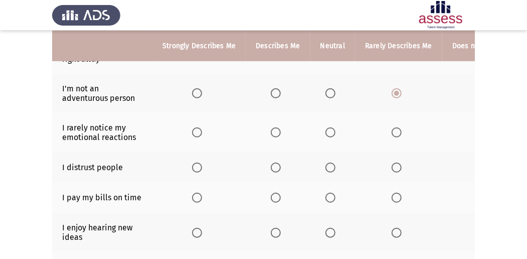
click at [271, 131] on span "Select an option" at bounding box center [276, 132] width 10 height 10
click at [271, 131] on input "Select an option" at bounding box center [276, 132] width 10 height 10
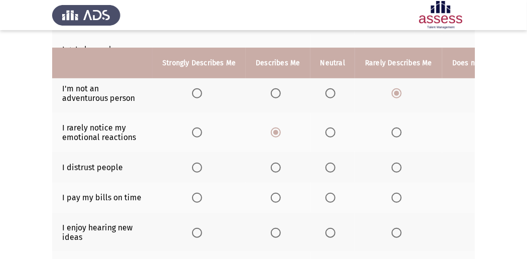
scroll to position [267, 0]
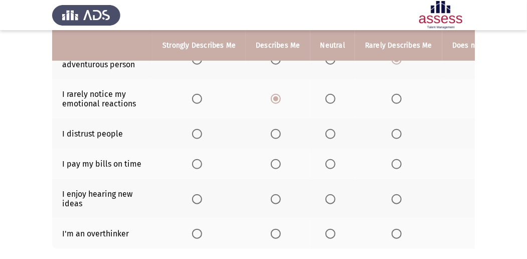
click at [325, 129] on span "Select an option" at bounding box center [330, 134] width 10 height 10
click at [325, 129] on input "Select an option" at bounding box center [330, 134] width 10 height 10
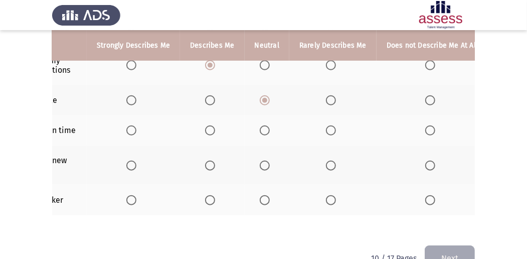
scroll to position [0, 73]
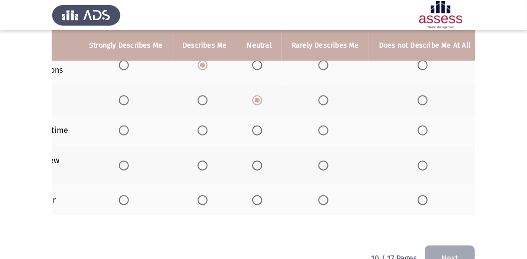
click at [417, 128] on span "Select an option" at bounding box center [422, 130] width 10 height 10
click at [417, 128] on input "Select an option" at bounding box center [422, 130] width 10 height 10
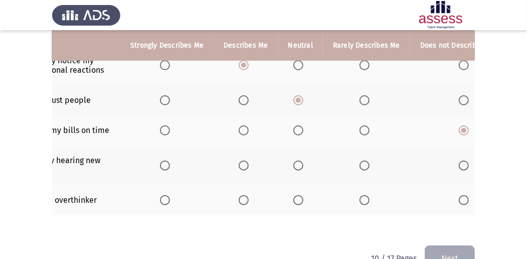
scroll to position [0, 0]
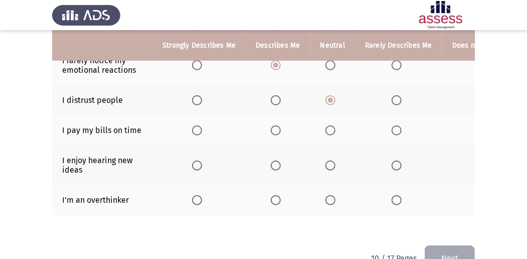
click at [198, 164] on span "Select an option" at bounding box center [197, 165] width 10 height 10
click at [198, 164] on input "Select an option" at bounding box center [197, 165] width 10 height 10
click at [327, 196] on span "Select an option" at bounding box center [330, 200] width 10 height 10
click at [327, 196] on input "Select an option" at bounding box center [330, 200] width 10 height 10
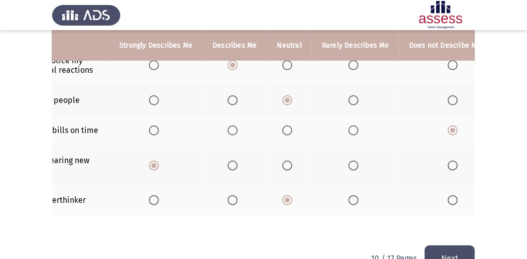
click at [455, 256] on button "Next" at bounding box center [449, 258] width 50 height 26
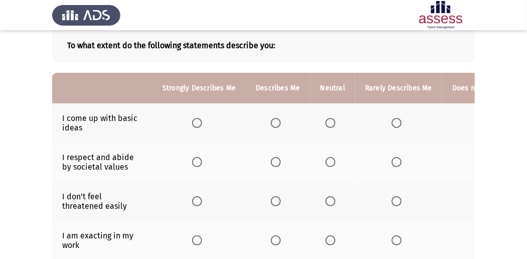
scroll to position [67, 0]
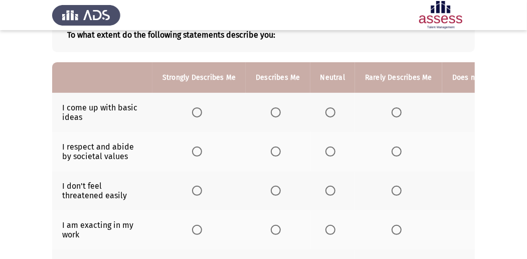
click at [273, 112] on span "Select an option" at bounding box center [276, 112] width 10 height 10
click at [273, 112] on input "Select an option" at bounding box center [276, 112] width 10 height 10
click at [273, 152] on span "Select an option" at bounding box center [276, 151] width 10 height 10
click at [273, 152] on input "Select an option" at bounding box center [276, 151] width 10 height 10
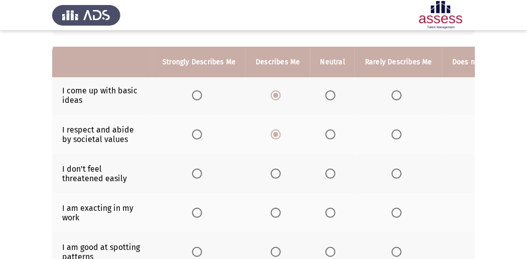
scroll to position [100, 0]
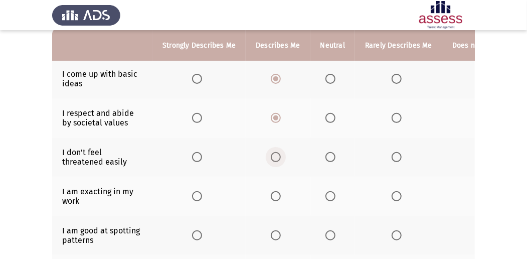
click at [272, 153] on span "Select an option" at bounding box center [276, 157] width 10 height 10
click at [272, 153] on input "Select an option" at bounding box center [276, 157] width 10 height 10
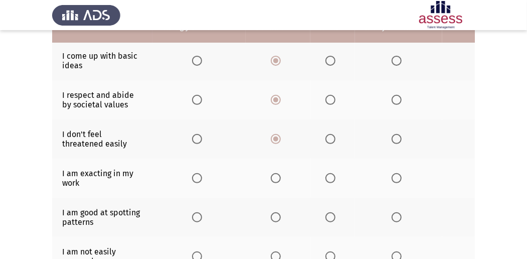
scroll to position [133, 0]
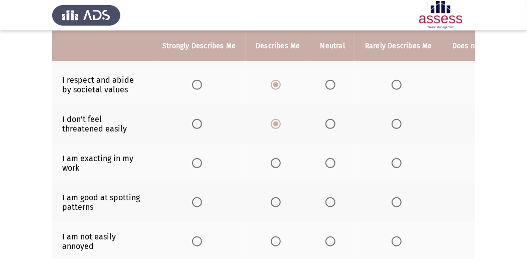
click at [275, 162] on span "Select an option" at bounding box center [276, 163] width 10 height 10
click at [275, 162] on input "Select an option" at bounding box center [276, 163] width 10 height 10
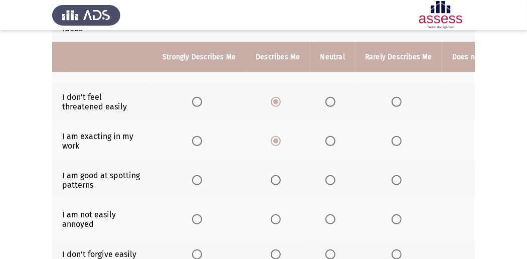
scroll to position [167, 0]
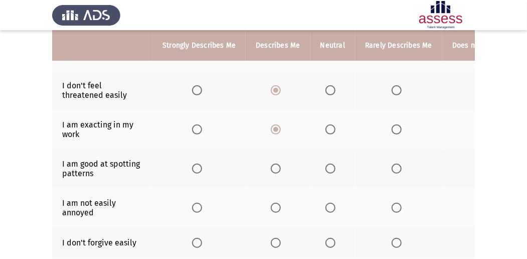
click at [194, 205] on span "Select an option" at bounding box center [197, 207] width 10 height 10
click at [194, 205] on input "Select an option" at bounding box center [197, 207] width 10 height 10
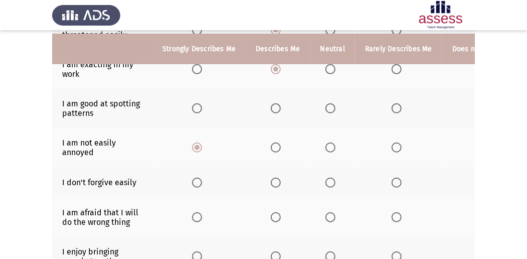
scroll to position [233, 0]
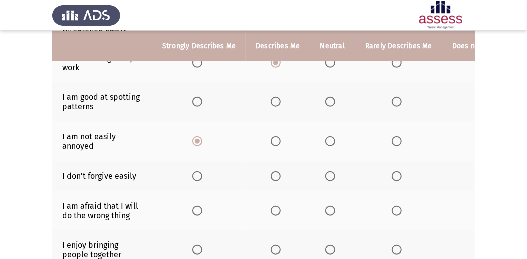
click at [273, 98] on span "Select an option" at bounding box center [276, 102] width 10 height 10
click at [273, 98] on input "Select an option" at bounding box center [276, 102] width 10 height 10
click at [326, 171] on span "Select an option" at bounding box center [330, 176] width 10 height 10
click at [326, 171] on input "Select an option" at bounding box center [330, 176] width 10 height 10
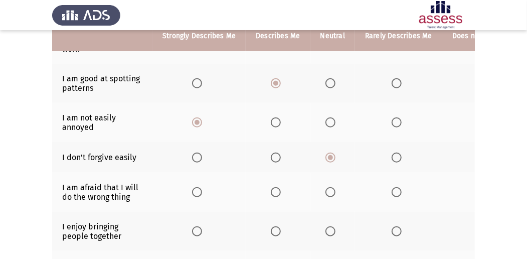
scroll to position [267, 0]
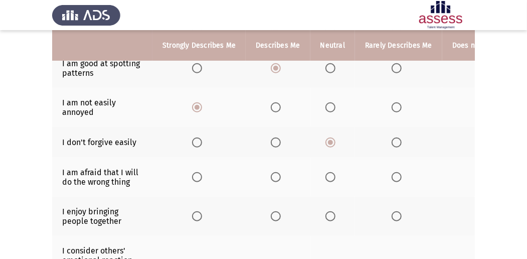
click at [326, 173] on span "Select an option" at bounding box center [330, 177] width 10 height 10
click at [326, 173] on input "Select an option" at bounding box center [330, 177] width 10 height 10
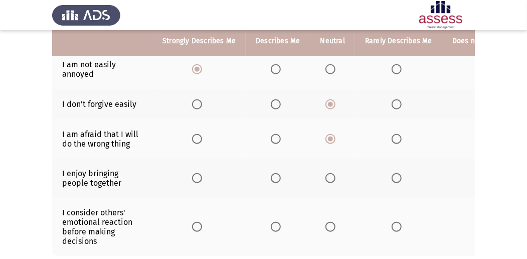
scroll to position [334, 0]
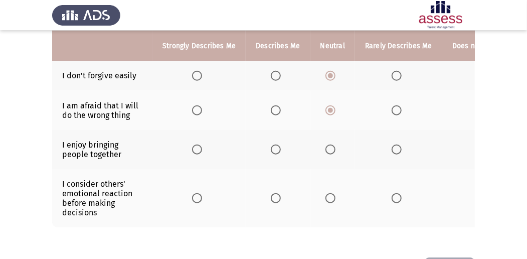
click at [272, 146] on span "Select an option" at bounding box center [276, 149] width 10 height 10
click at [272, 146] on input "Select an option" at bounding box center [276, 149] width 10 height 10
click at [273, 193] on span "Select an option" at bounding box center [276, 198] width 10 height 10
click at [273, 193] on input "Select an option" at bounding box center [276, 198] width 10 height 10
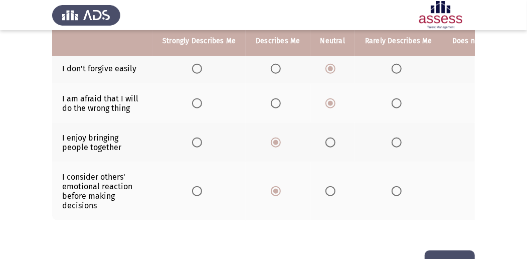
scroll to position [348, 0]
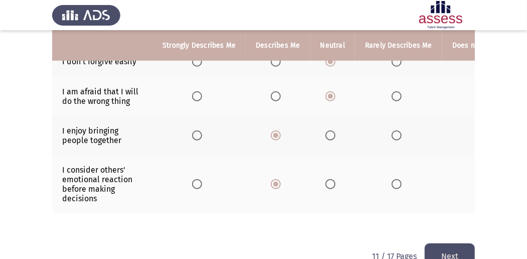
click at [450, 250] on button "Next" at bounding box center [449, 256] width 50 height 26
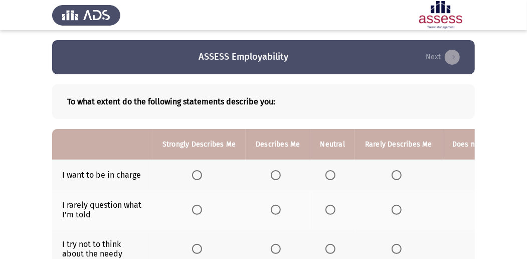
scroll to position [33, 0]
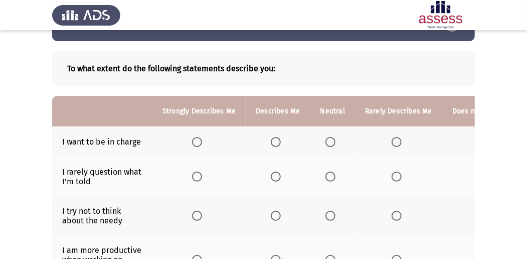
click at [332, 142] on span "Select an option" at bounding box center [330, 142] width 10 height 10
click at [332, 142] on input "Select an option" at bounding box center [330, 142] width 10 height 10
click at [327, 172] on span "Select an option" at bounding box center [330, 176] width 10 height 10
click at [327, 172] on input "Select an option" at bounding box center [330, 176] width 10 height 10
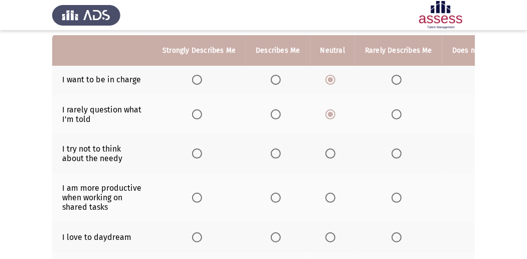
scroll to position [100, 0]
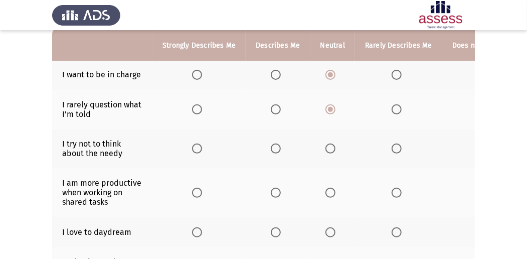
click at [271, 145] on span "Select an option" at bounding box center [276, 148] width 10 height 10
click at [271, 145] on input "Select an option" at bounding box center [276, 148] width 10 height 10
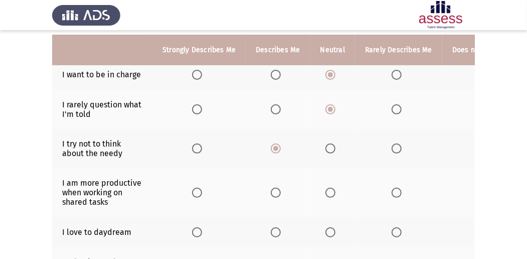
scroll to position [133, 0]
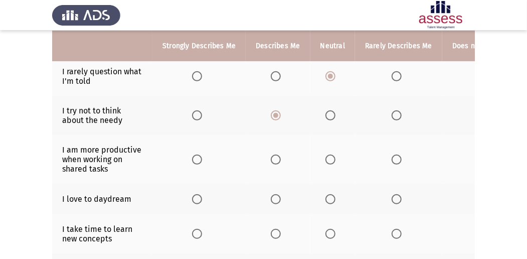
click at [391, 158] on span "Select an option" at bounding box center [396, 159] width 10 height 10
click at [391, 158] on input "Select an option" at bounding box center [396, 159] width 10 height 10
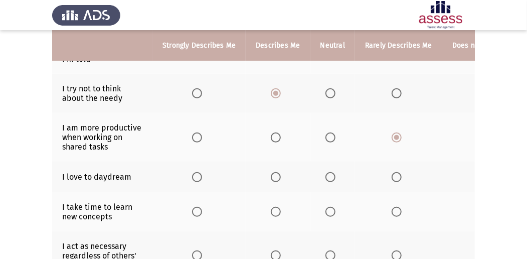
scroll to position [167, 0]
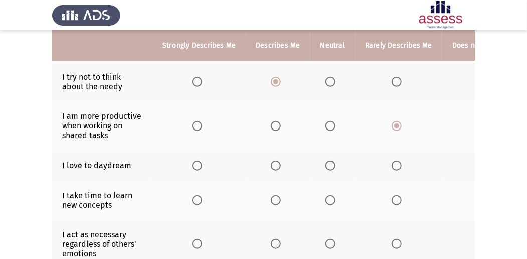
click at [327, 196] on span "Select an option" at bounding box center [330, 200] width 10 height 10
click at [327, 196] on input "Select an option" at bounding box center [330, 200] width 10 height 10
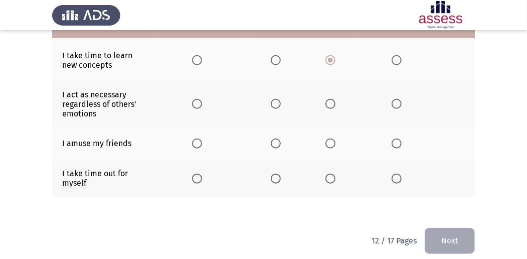
scroll to position [318, 0]
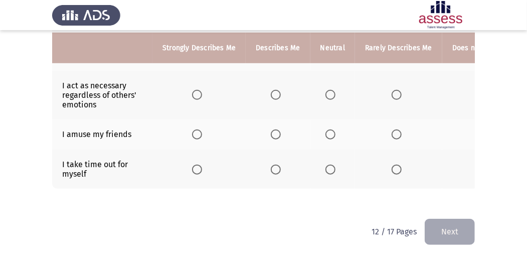
click at [275, 164] on span "Select an option" at bounding box center [276, 169] width 10 height 10
click at [275, 164] on input "Select an option" at bounding box center [276, 169] width 10 height 10
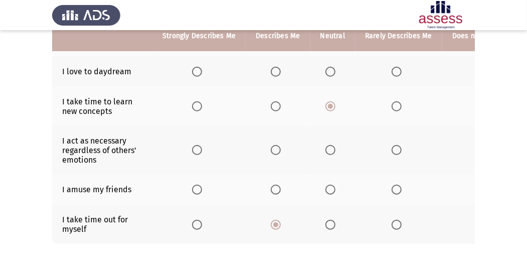
scroll to position [251, 0]
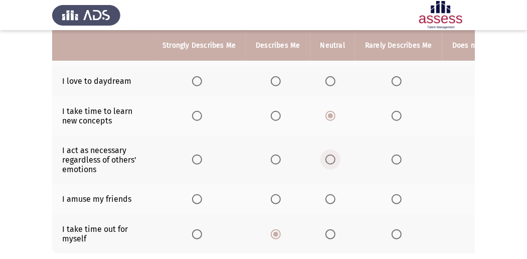
click at [328, 154] on span "Select an option" at bounding box center [330, 159] width 10 height 10
click at [328, 154] on input "Select an option" at bounding box center [330, 159] width 10 height 10
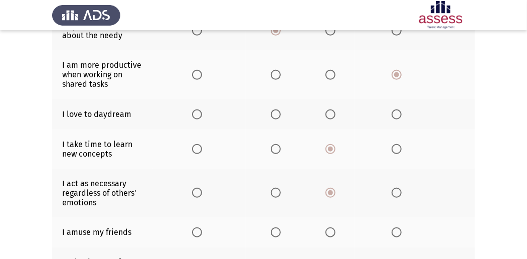
scroll to position [151, 0]
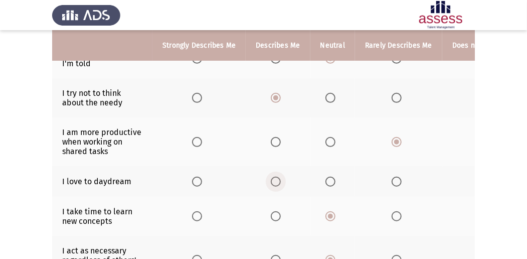
click at [279, 176] on span "Select an option" at bounding box center [276, 181] width 10 height 10
click at [279, 176] on input "Select an option" at bounding box center [276, 181] width 10 height 10
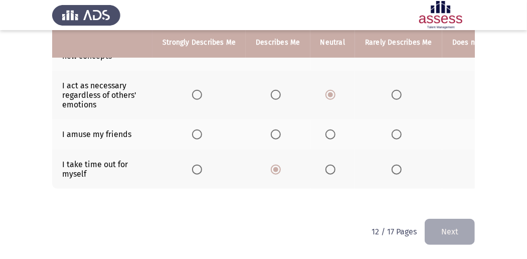
scroll to position [318, 0]
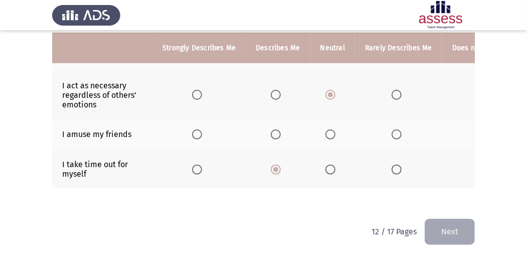
click at [328, 129] on span "Select an option" at bounding box center [330, 134] width 10 height 10
click at [328, 129] on input "Select an option" at bounding box center [330, 134] width 10 height 10
click at [460, 225] on button "Next" at bounding box center [449, 231] width 50 height 26
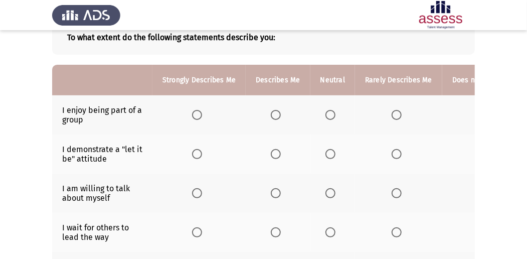
scroll to position [67, 0]
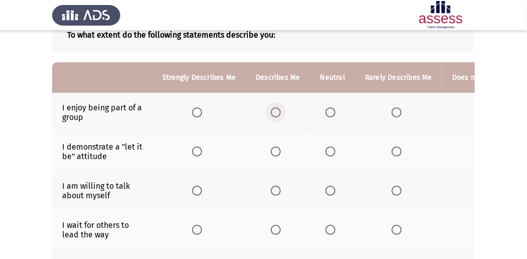
click at [276, 111] on span "Select an option" at bounding box center [276, 112] width 10 height 10
click at [276, 111] on input "Select an option" at bounding box center [276, 112] width 10 height 10
click at [328, 151] on span "Select an option" at bounding box center [330, 151] width 10 height 10
click at [328, 151] on input "Select an option" at bounding box center [330, 151] width 10 height 10
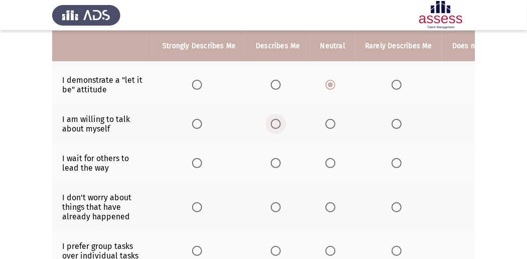
click at [276, 125] on span "Select an option" at bounding box center [276, 124] width 10 height 10
click at [276, 125] on input "Select an option" at bounding box center [276, 124] width 10 height 10
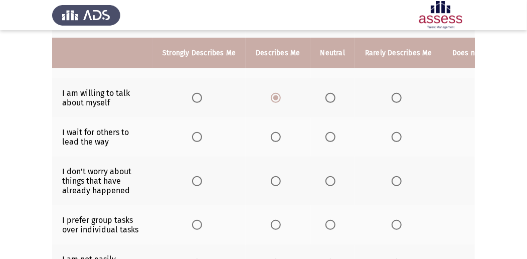
scroll to position [167, 0]
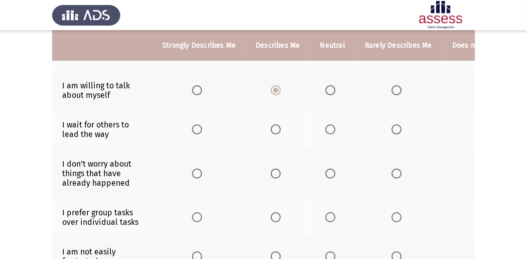
click at [326, 131] on span "Select an option" at bounding box center [330, 129] width 10 height 10
click at [326, 131] on input "Select an option" at bounding box center [330, 129] width 10 height 10
click at [391, 171] on span "Select an option" at bounding box center [396, 173] width 10 height 10
click at [391, 171] on input "Select an option" at bounding box center [396, 173] width 10 height 10
click at [327, 214] on span "Select an option" at bounding box center [330, 217] width 10 height 10
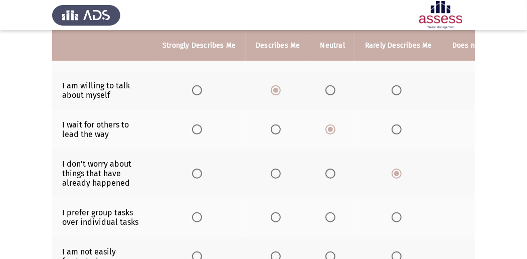
click at [327, 214] on input "Select an option" at bounding box center [330, 217] width 10 height 10
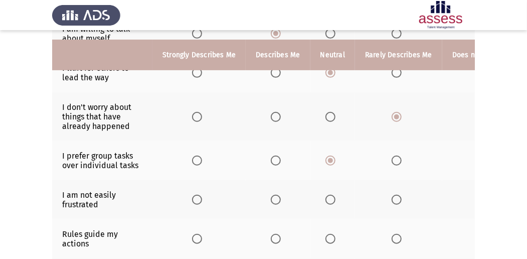
scroll to position [233, 0]
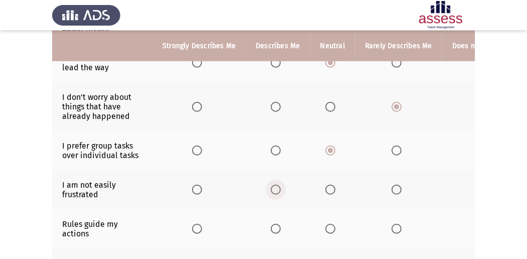
click at [271, 187] on span "Select an option" at bounding box center [276, 189] width 10 height 10
click at [271, 187] on input "Select an option" at bounding box center [276, 189] width 10 height 10
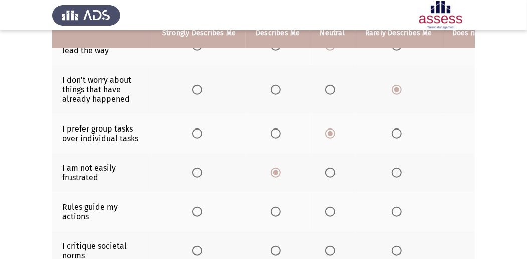
scroll to position [267, 0]
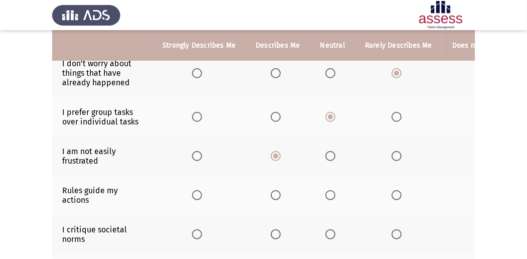
click at [274, 190] on span "Select an option" at bounding box center [276, 195] width 10 height 10
click at [274, 190] on input "Select an option" at bounding box center [276, 195] width 10 height 10
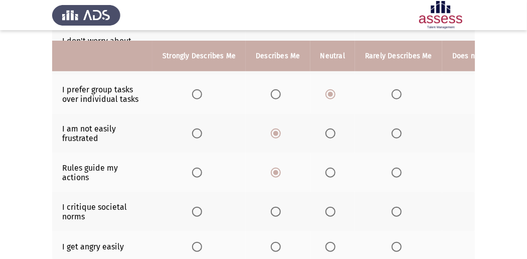
scroll to position [301, 0]
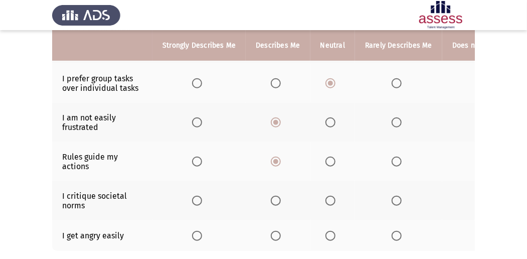
click at [393, 232] on span "Select an option" at bounding box center [396, 235] width 10 height 10
click at [393, 232] on input "Select an option" at bounding box center [396, 235] width 10 height 10
click at [325, 198] on span "Select an option" at bounding box center [330, 200] width 10 height 10
click at [325, 198] on input "Select an option" at bounding box center [330, 200] width 10 height 10
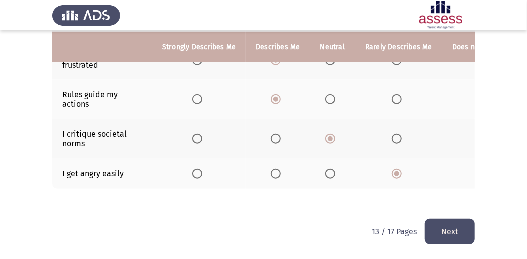
scroll to position [364, 0]
click at [438, 225] on button "Next" at bounding box center [449, 231] width 50 height 26
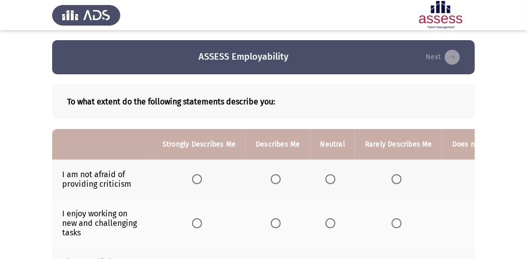
click at [273, 176] on span "Select an option" at bounding box center [276, 179] width 10 height 10
click at [273, 176] on input "Select an option" at bounding box center [276, 179] width 10 height 10
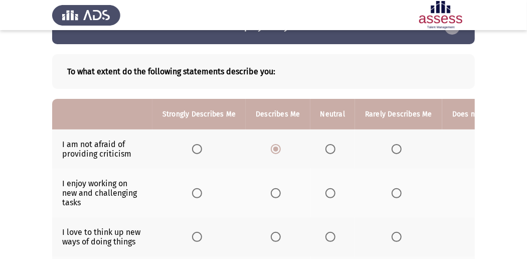
scroll to position [67, 0]
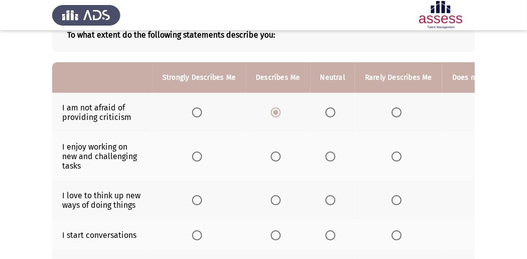
click at [198, 156] on span "Select an option" at bounding box center [197, 156] width 10 height 10
click at [198, 156] on input "Select an option" at bounding box center [197, 156] width 10 height 10
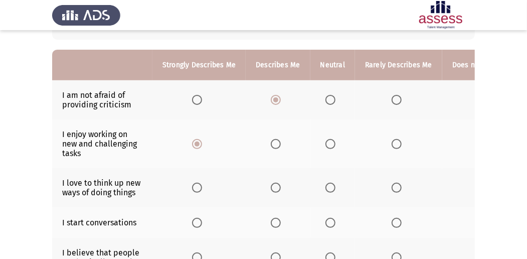
scroll to position [100, 0]
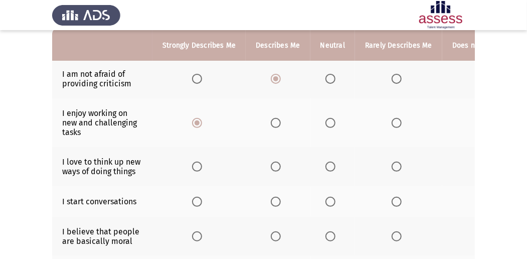
click at [277, 166] on span "Select an option" at bounding box center [276, 166] width 10 height 10
click at [277, 166] on input "Select an option" at bounding box center [276, 166] width 10 height 10
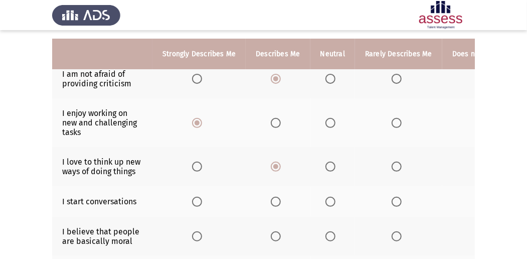
scroll to position [133, 0]
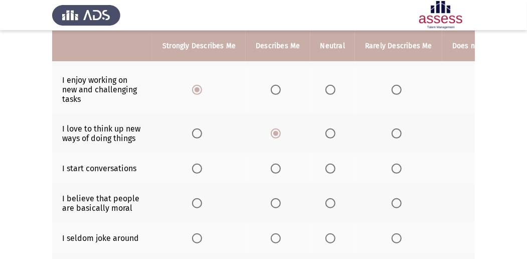
click at [271, 165] on span "Select an option" at bounding box center [276, 168] width 10 height 10
click at [271, 165] on input "Select an option" at bounding box center [276, 168] width 10 height 10
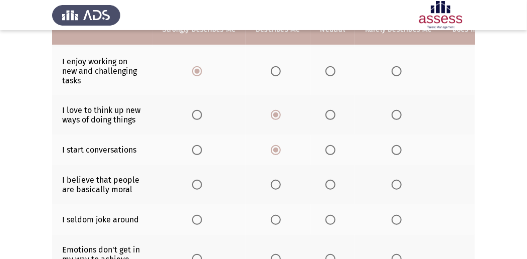
scroll to position [167, 0]
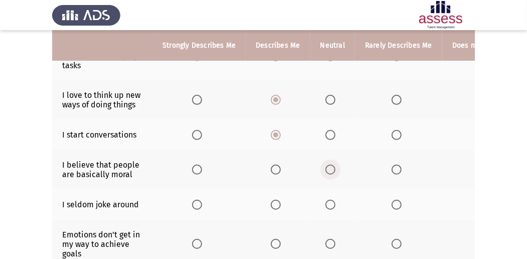
click at [330, 168] on span "Select an option" at bounding box center [330, 169] width 10 height 10
click at [330, 168] on input "Select an option" at bounding box center [330, 169] width 10 height 10
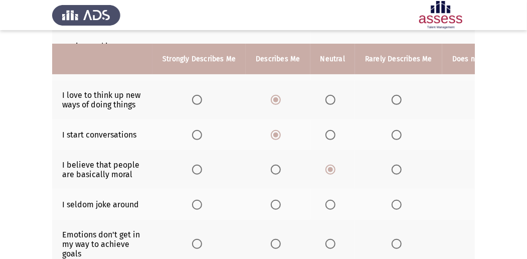
scroll to position [233, 0]
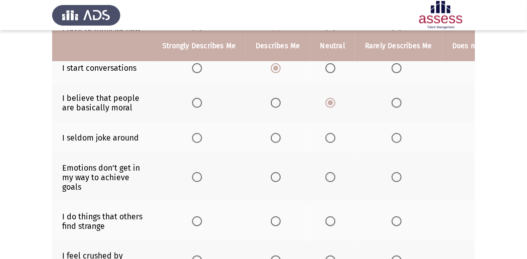
click at [274, 139] on span "Select an option" at bounding box center [276, 138] width 10 height 10
click at [274, 139] on input "Select an option" at bounding box center [276, 138] width 10 height 10
click at [325, 133] on span "Select an option" at bounding box center [330, 138] width 10 height 10
click at [325, 133] on input "Select an option" at bounding box center [330, 138] width 10 height 10
click at [272, 174] on span "Select an option" at bounding box center [276, 177] width 10 height 10
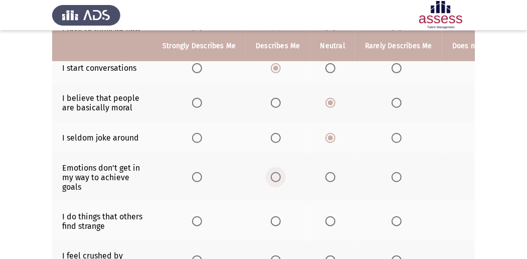
click at [272, 174] on input "Select an option" at bounding box center [276, 177] width 10 height 10
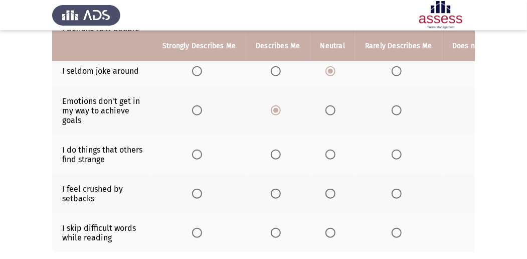
scroll to position [301, 0]
click at [327, 150] on span "Select an option" at bounding box center [330, 154] width 10 height 10
click at [327, 150] on input "Select an option" at bounding box center [330, 154] width 10 height 10
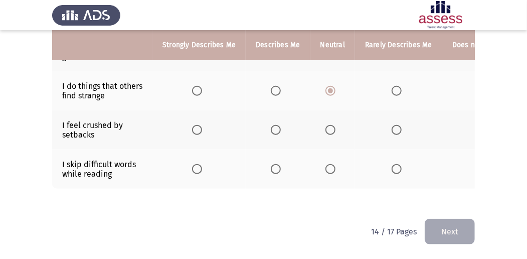
scroll to position [332, 0]
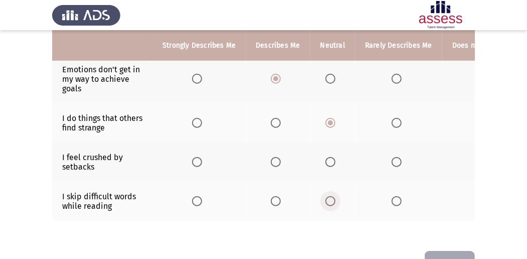
click at [330, 196] on span "Select an option" at bounding box center [330, 201] width 10 height 10
click at [330, 196] on input "Select an option" at bounding box center [330, 201] width 10 height 10
click at [278, 160] on span "Select an option" at bounding box center [276, 162] width 10 height 10
click at [278, 160] on input "Select an option" at bounding box center [276, 162] width 10 height 10
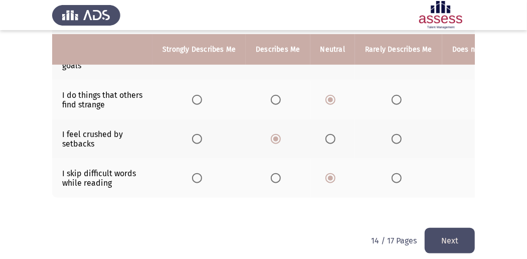
scroll to position [365, 0]
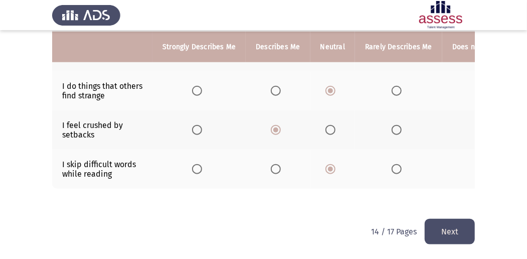
click at [443, 226] on button "Next" at bounding box center [449, 231] width 50 height 26
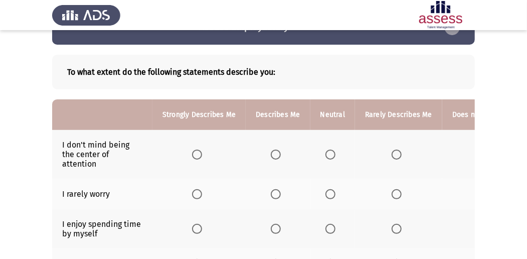
scroll to position [67, 0]
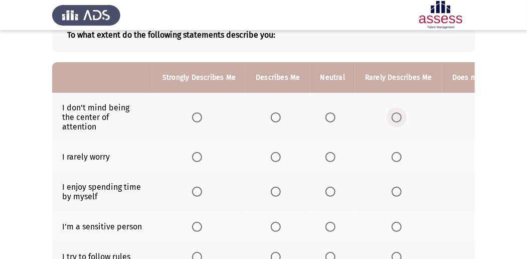
click at [395, 116] on span "Select an option" at bounding box center [396, 117] width 10 height 10
click at [395, 116] on input "Select an option" at bounding box center [396, 117] width 10 height 10
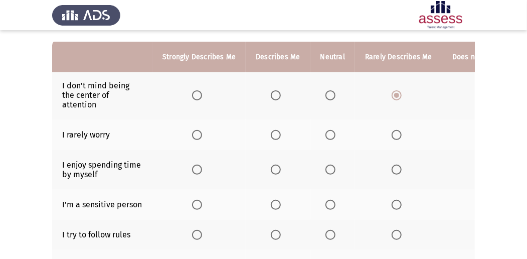
scroll to position [100, 0]
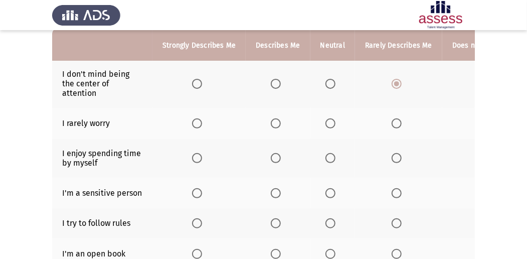
click at [325, 122] on span "Select an option" at bounding box center [330, 123] width 10 height 10
click at [325, 122] on input "Select an option" at bounding box center [330, 123] width 10 height 10
click at [325, 155] on span "Select an option" at bounding box center [330, 158] width 10 height 10
click at [325, 155] on input "Select an option" at bounding box center [330, 158] width 10 height 10
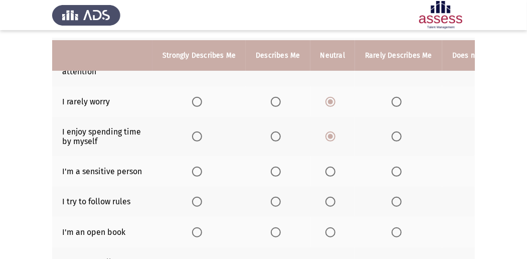
scroll to position [133, 0]
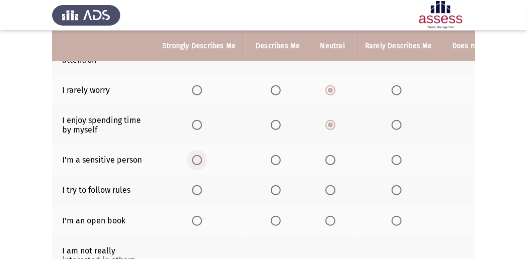
click at [202, 156] on label "Select an option" at bounding box center [199, 160] width 14 height 10
click at [202, 156] on input "Select an option" at bounding box center [197, 160] width 10 height 10
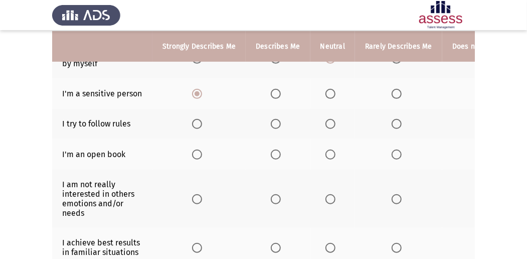
scroll to position [200, 0]
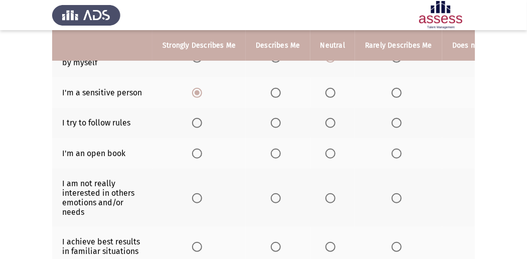
click at [275, 121] on span "Select an option" at bounding box center [276, 123] width 10 height 10
click at [275, 121] on input "Select an option" at bounding box center [276, 123] width 10 height 10
click at [330, 150] on span "Select an option" at bounding box center [330, 153] width 10 height 10
click at [330, 150] on input "Select an option" at bounding box center [330, 153] width 10 height 10
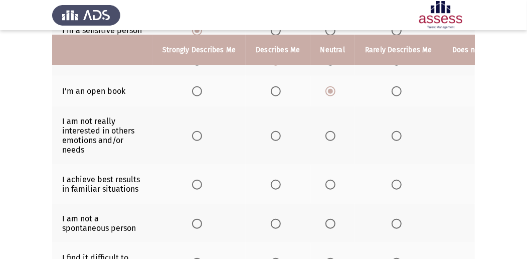
scroll to position [267, 0]
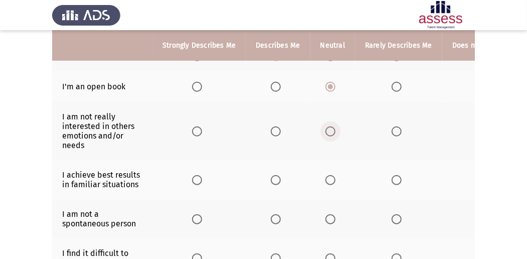
click at [330, 131] on span "Select an option" at bounding box center [330, 131] width 10 height 10
click at [330, 131] on input "Select an option" at bounding box center [330, 131] width 10 height 10
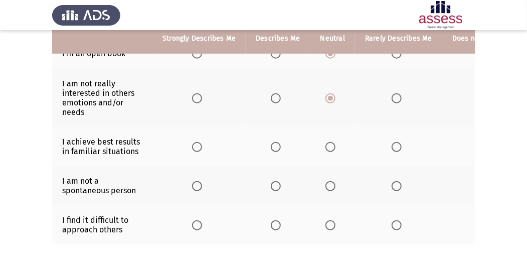
scroll to position [301, 0]
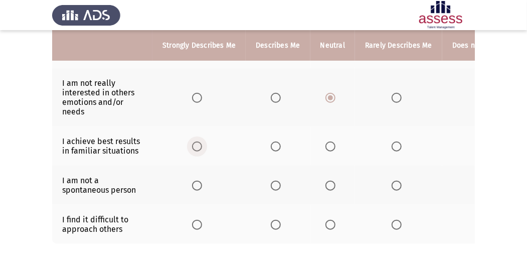
click at [194, 147] on span "Select an option" at bounding box center [197, 146] width 10 height 10
click at [194, 147] on input "Select an option" at bounding box center [197, 146] width 10 height 10
click at [328, 182] on span "Select an option" at bounding box center [330, 185] width 10 height 10
click at [328, 182] on input "Select an option" at bounding box center [330, 185] width 10 height 10
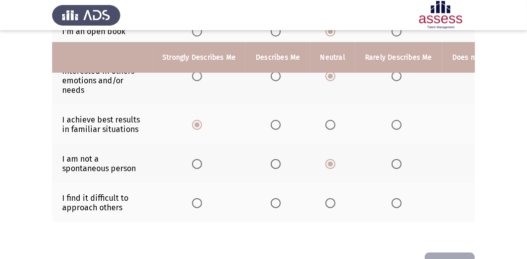
scroll to position [334, 0]
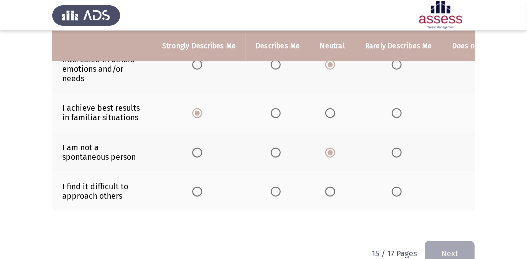
click at [396, 190] on span "Select an option" at bounding box center [396, 191] width 10 height 10
click at [396, 190] on input "Select an option" at bounding box center [396, 191] width 10 height 10
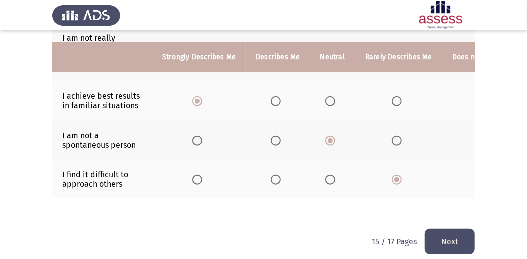
scroll to position [357, 0]
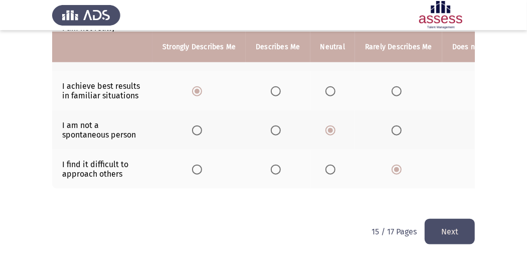
click at [453, 230] on button "Next" at bounding box center [449, 231] width 50 height 26
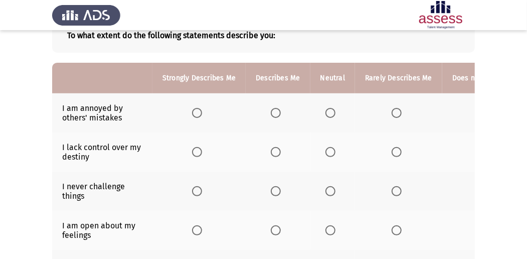
scroll to position [67, 0]
click at [393, 111] on span "Select an option" at bounding box center [396, 112] width 10 height 10
click at [393, 111] on input "Select an option" at bounding box center [396, 112] width 10 height 10
click at [329, 154] on span "Select an option" at bounding box center [330, 151] width 10 height 10
click at [329, 154] on input "Select an option" at bounding box center [330, 151] width 10 height 10
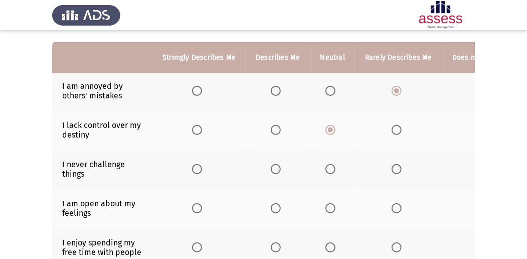
scroll to position [100, 0]
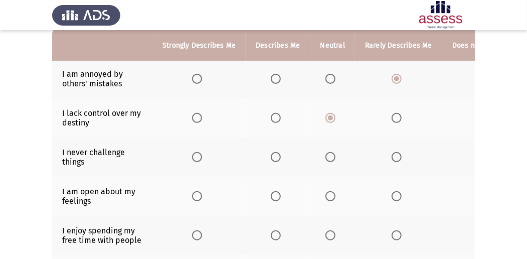
click at [400, 155] on label "Select an option" at bounding box center [398, 157] width 14 height 10
click at [400, 155] on input "Select an option" at bounding box center [396, 157] width 10 height 10
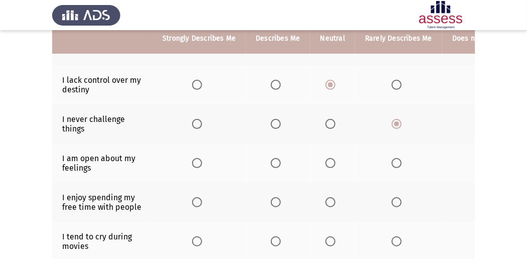
scroll to position [133, 0]
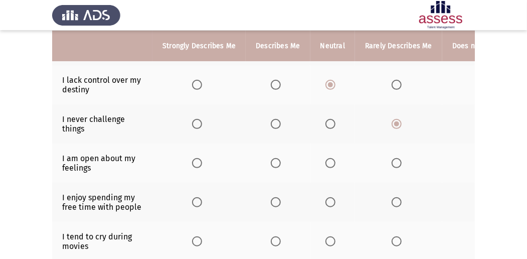
click at [396, 161] on span "Select an option" at bounding box center [396, 163] width 10 height 10
click at [396, 161] on input "Select an option" at bounding box center [396, 163] width 10 height 10
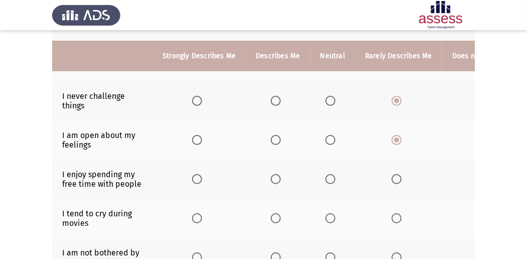
scroll to position [167, 0]
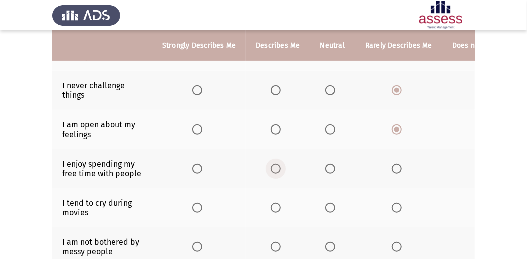
click at [273, 167] on span "Select an option" at bounding box center [276, 168] width 10 height 10
click at [273, 167] on input "Select an option" at bounding box center [276, 168] width 10 height 10
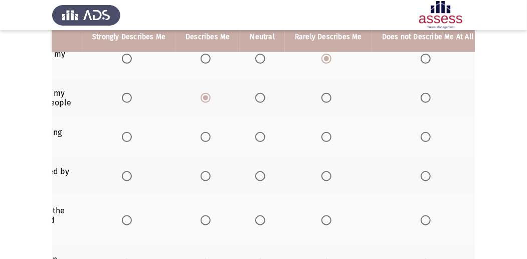
scroll to position [200, 0]
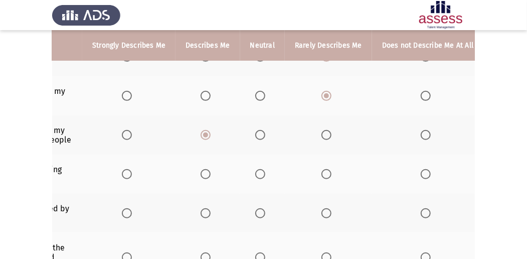
click at [420, 170] on span "Select an option" at bounding box center [425, 174] width 10 height 10
click at [420, 170] on input "Select an option" at bounding box center [425, 174] width 10 height 10
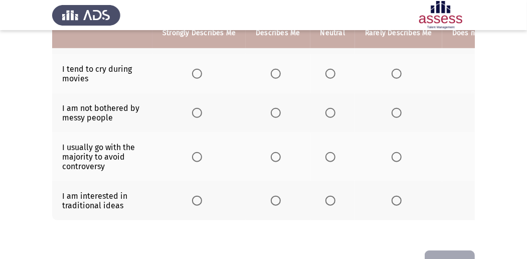
scroll to position [267, 0]
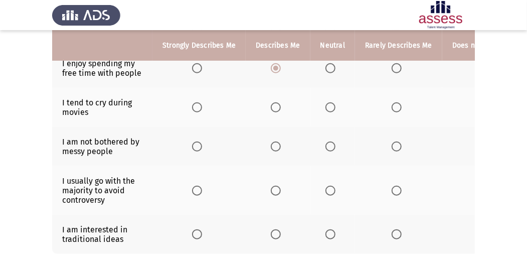
click at [392, 147] on span "Select an option" at bounding box center [396, 146] width 10 height 10
click at [392, 147] on input "Select an option" at bounding box center [396, 146] width 10 height 10
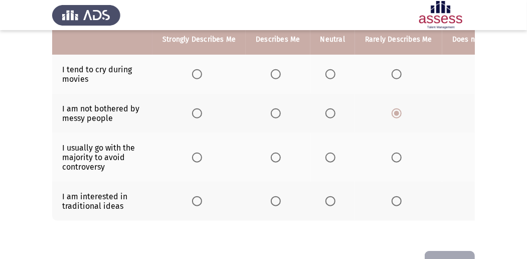
scroll to position [301, 0]
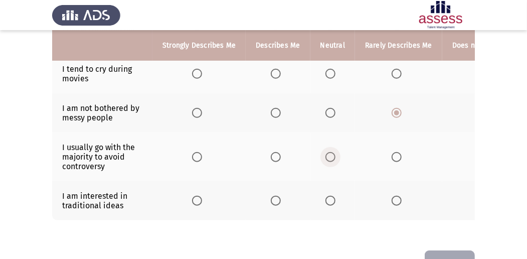
click at [328, 155] on span "Select an option" at bounding box center [330, 157] width 10 height 10
click at [328, 155] on input "Select an option" at bounding box center [330, 157] width 10 height 10
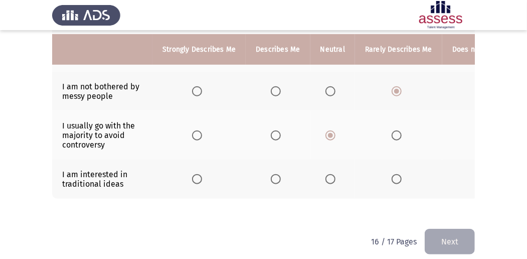
scroll to position [334, 0]
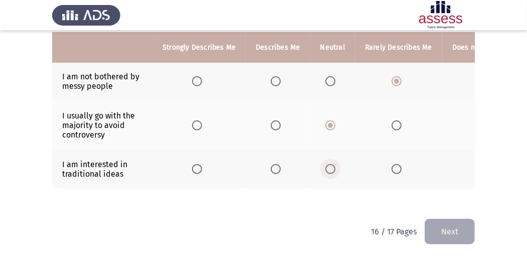
click at [331, 164] on span "Select an option" at bounding box center [330, 169] width 10 height 10
click at [331, 164] on input "Select an option" at bounding box center [330, 169] width 10 height 10
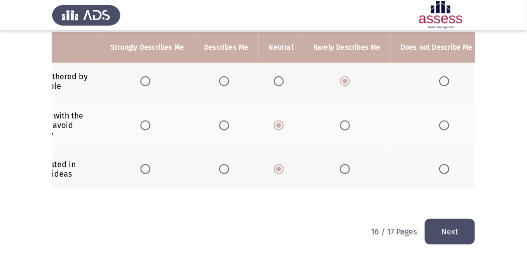
click at [442, 230] on button "Next" at bounding box center [449, 231] width 50 height 26
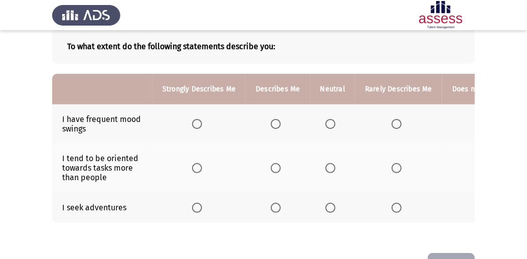
scroll to position [67, 0]
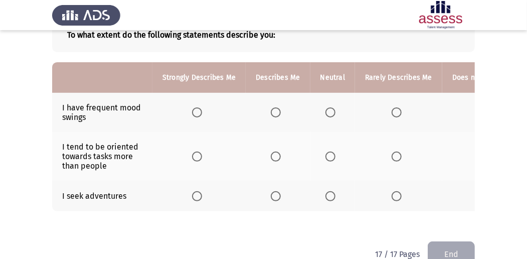
click at [330, 113] on span "Select an option" at bounding box center [330, 112] width 10 height 10
click at [330, 113] on input "Select an option" at bounding box center [330, 112] width 10 height 10
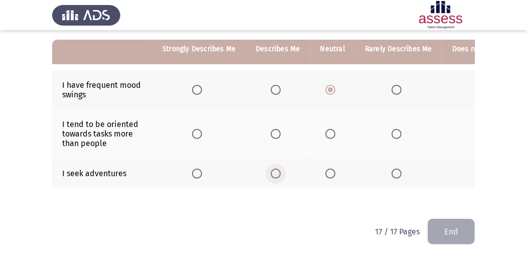
click at [274, 168] on span "Select an option" at bounding box center [276, 173] width 10 height 10
click at [274, 168] on input "Select an option" at bounding box center [276, 173] width 10 height 10
click at [277, 132] on span "Select an option" at bounding box center [276, 134] width 10 height 10
click at [277, 132] on input "Select an option" at bounding box center [276, 134] width 10 height 10
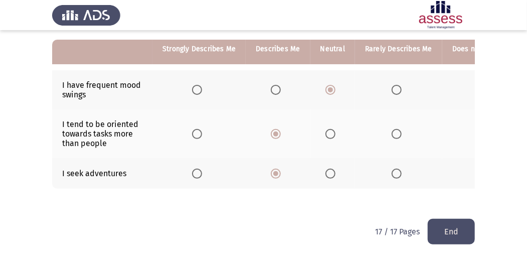
click at [273, 87] on span "Select an option" at bounding box center [276, 90] width 10 height 10
click at [273, 87] on input "Select an option" at bounding box center [276, 90] width 10 height 10
click at [325, 85] on span "Select an option" at bounding box center [330, 90] width 10 height 10
click at [325, 85] on input "Select an option" at bounding box center [330, 90] width 10 height 10
click at [455, 231] on button "End" at bounding box center [450, 231] width 47 height 26
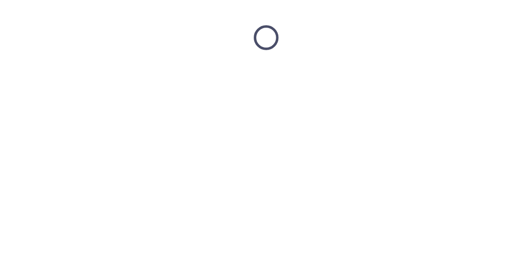
scroll to position [0, 0]
